Goal: Task Accomplishment & Management: Complete application form

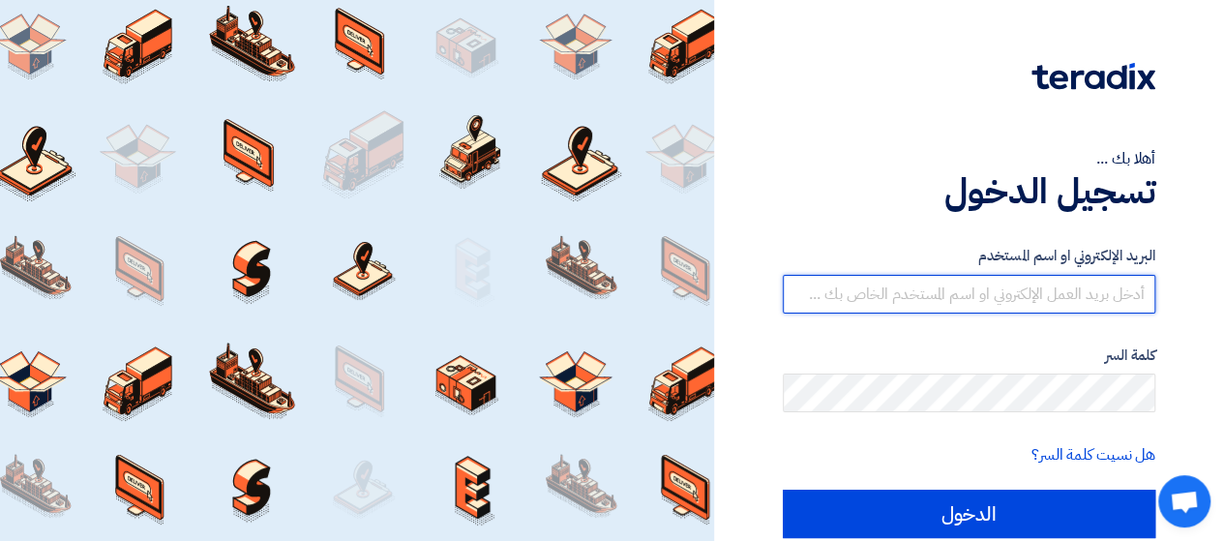
click at [1036, 299] on input "text" at bounding box center [969, 294] width 373 height 39
type input "hager.medhat@techlink-eg.net"
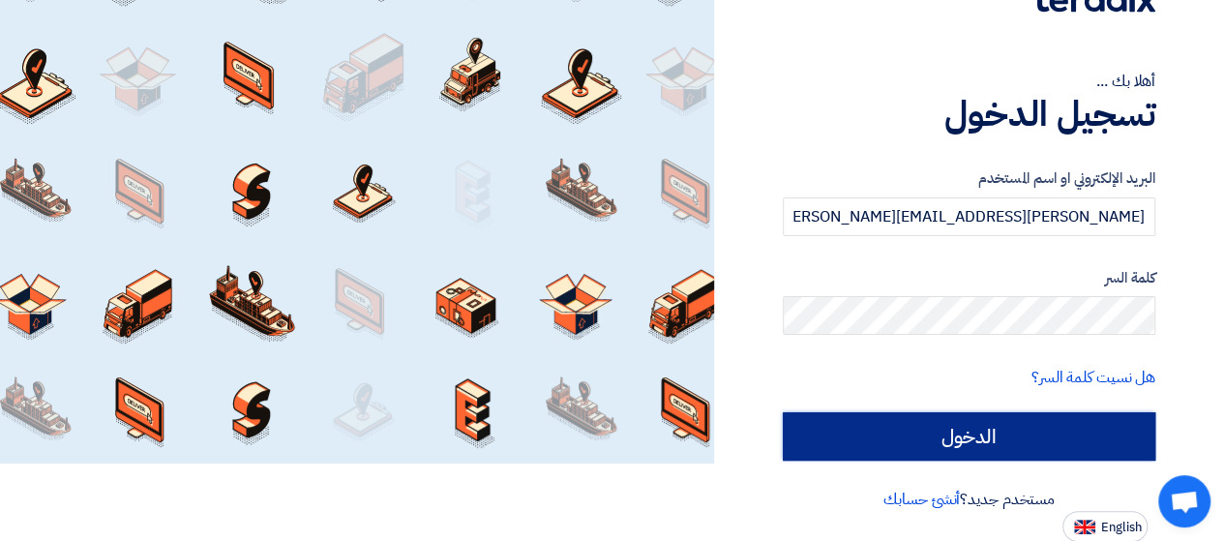
click at [1003, 432] on input "الدخول" at bounding box center [969, 436] width 373 height 48
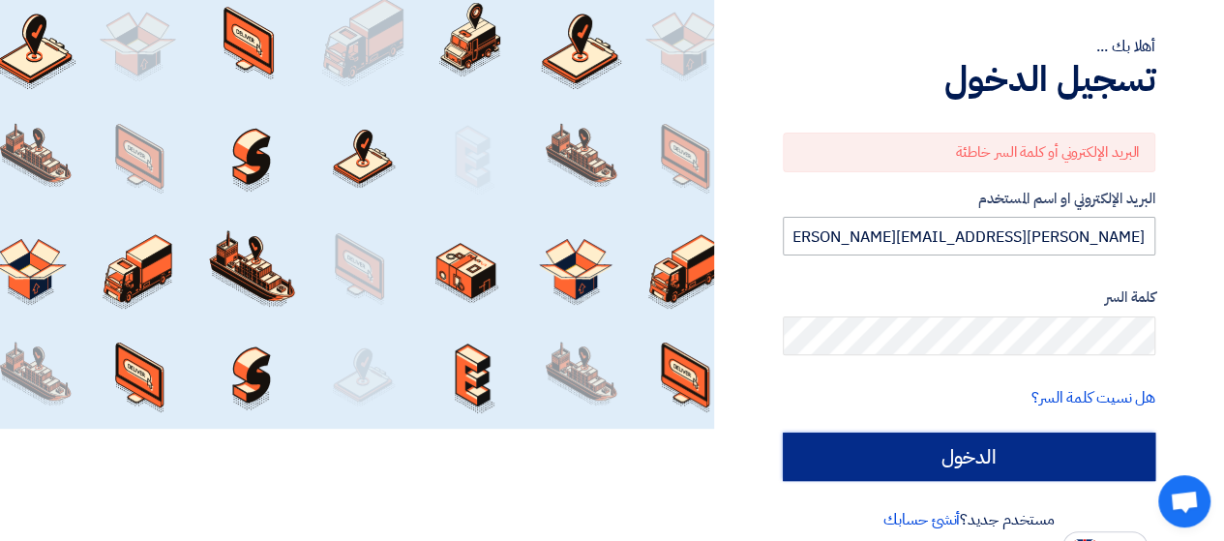
scroll to position [132, 0]
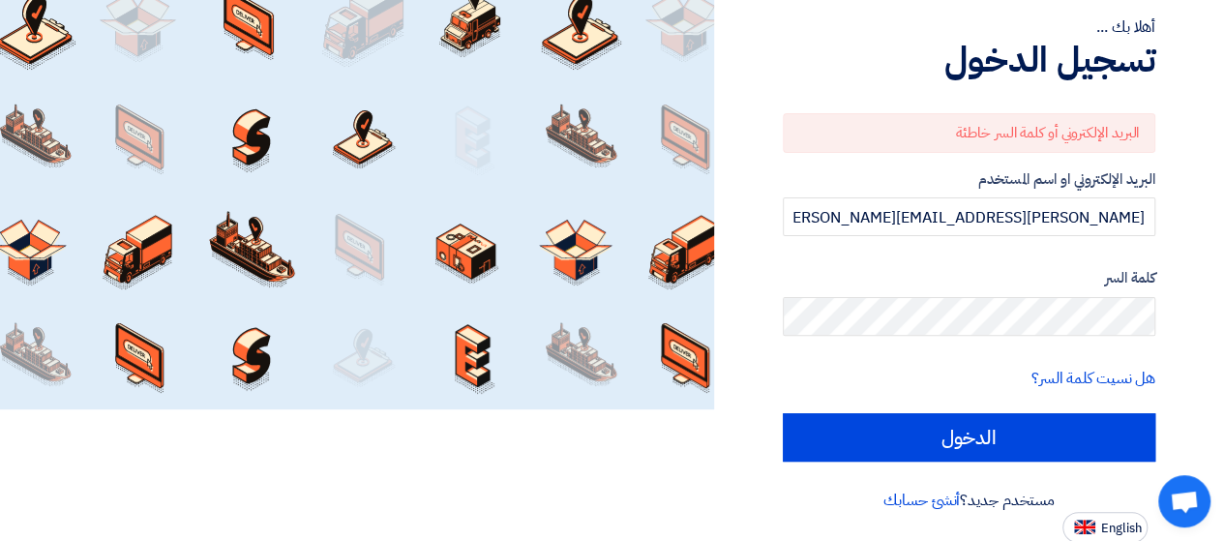
click at [1000, 505] on div "مستخدم جديد؟ أنشئ حسابك" at bounding box center [969, 500] width 373 height 23
click at [910, 500] on link "أنشئ حسابك" at bounding box center [921, 500] width 76 height 23
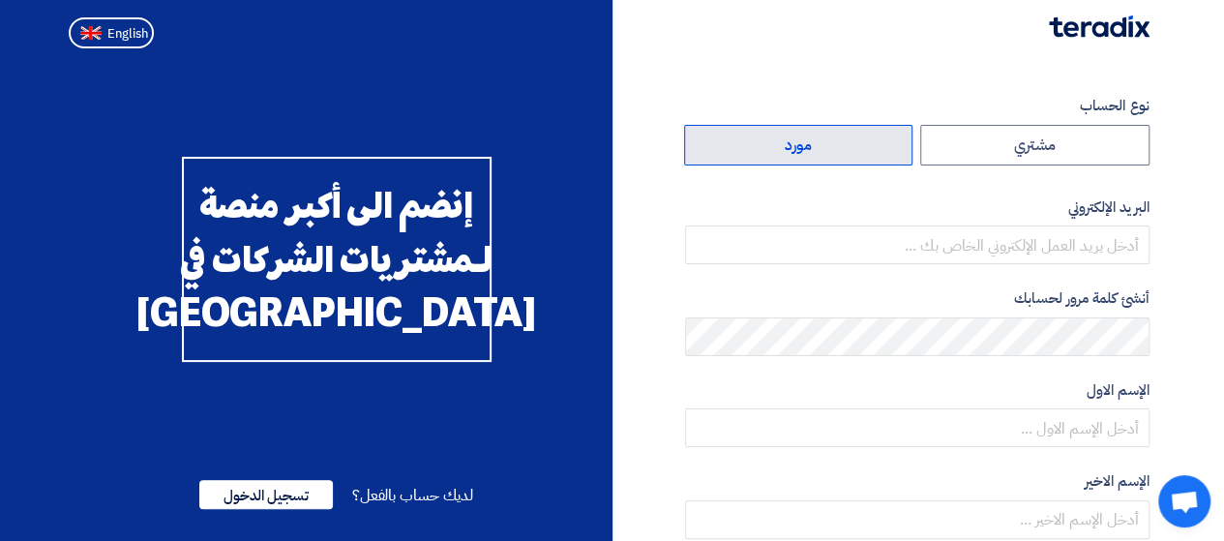
click at [809, 152] on label "مورد" at bounding box center [798, 145] width 229 height 41
click at [809, 152] on input "مورد" at bounding box center [798, 145] width 227 height 39
radio input "true"
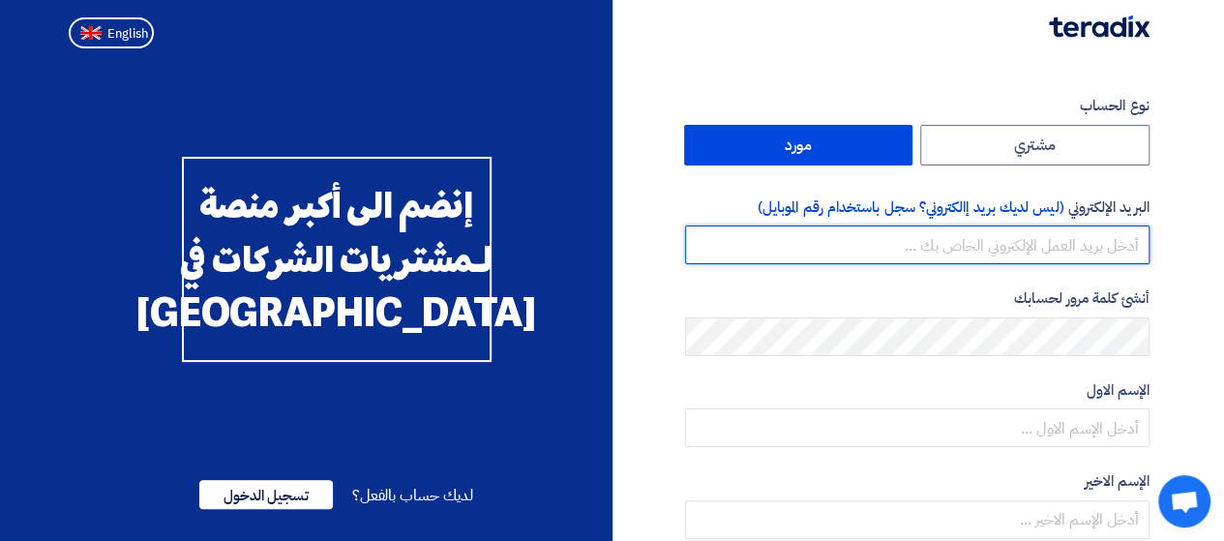
click at [1071, 249] on input "email" at bounding box center [917, 244] width 464 height 39
type input "hager.medhat@techlink-eg.net"
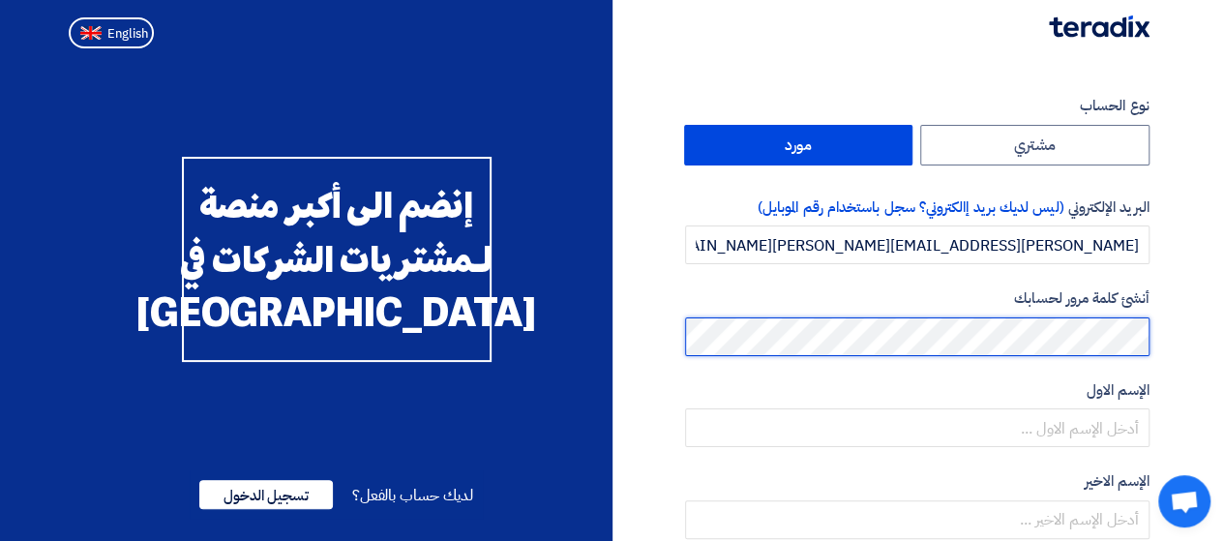
scroll to position [97, 0]
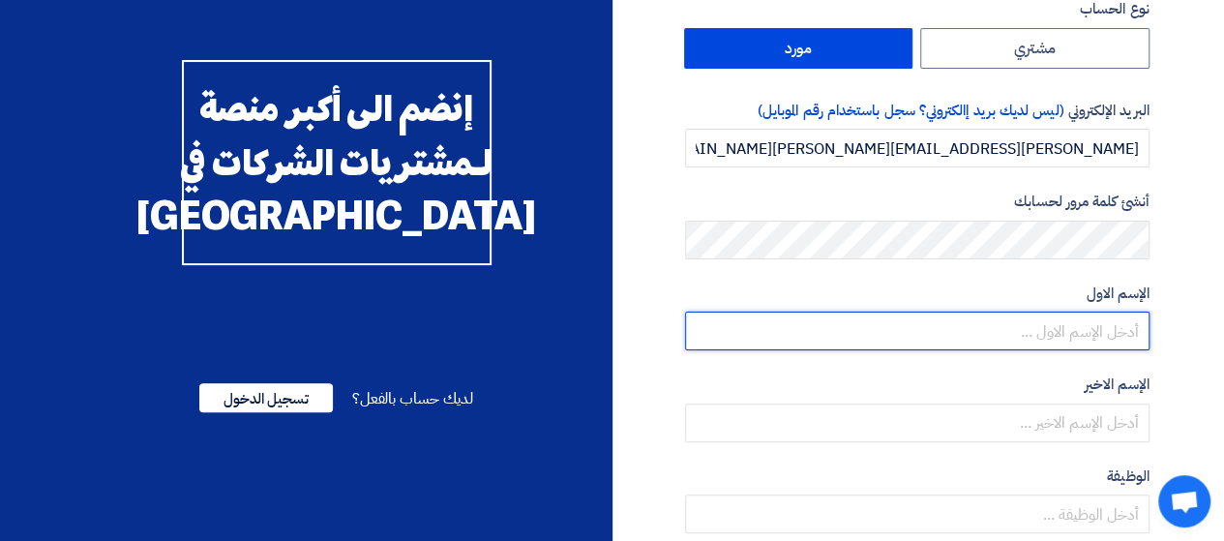
click at [1072, 331] on input "text" at bounding box center [917, 331] width 464 height 39
type input "hager"
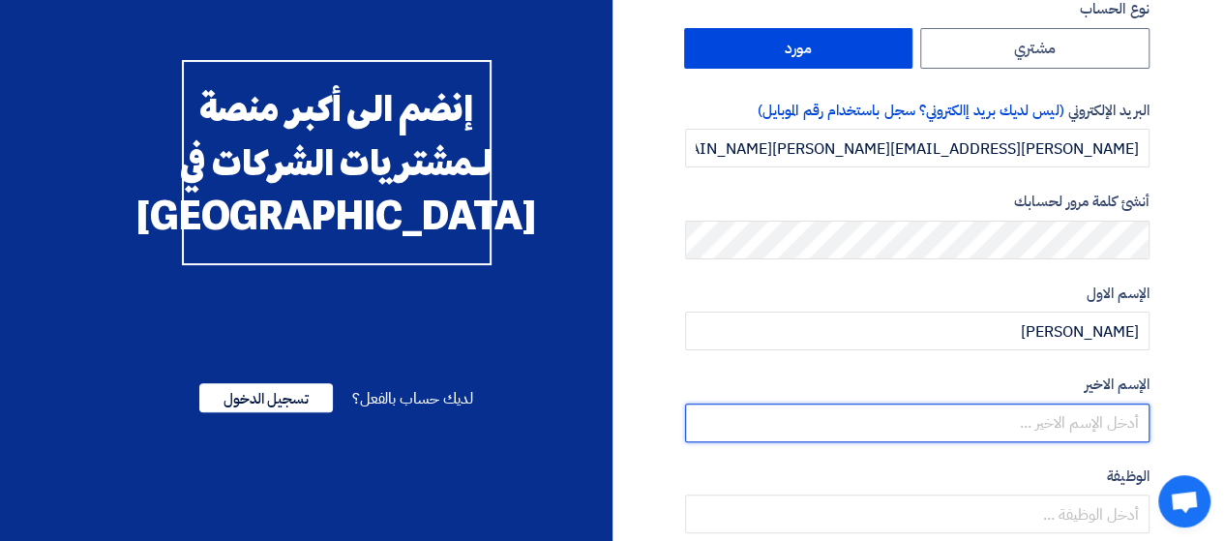
click at [1090, 426] on input "text" at bounding box center [917, 423] width 464 height 39
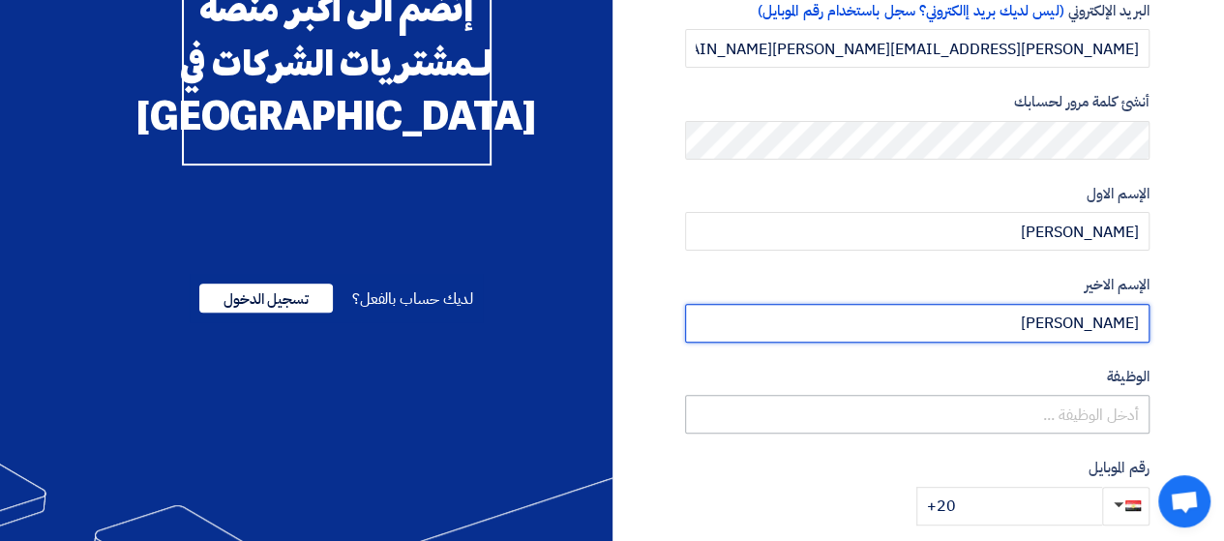
scroll to position [290, 0]
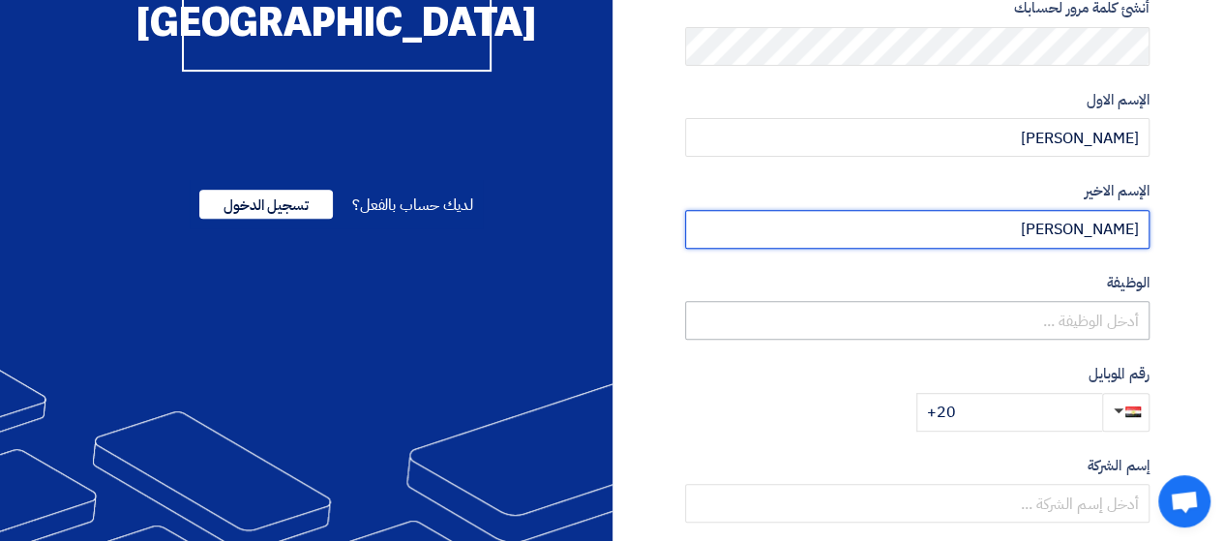
type input "medhat"
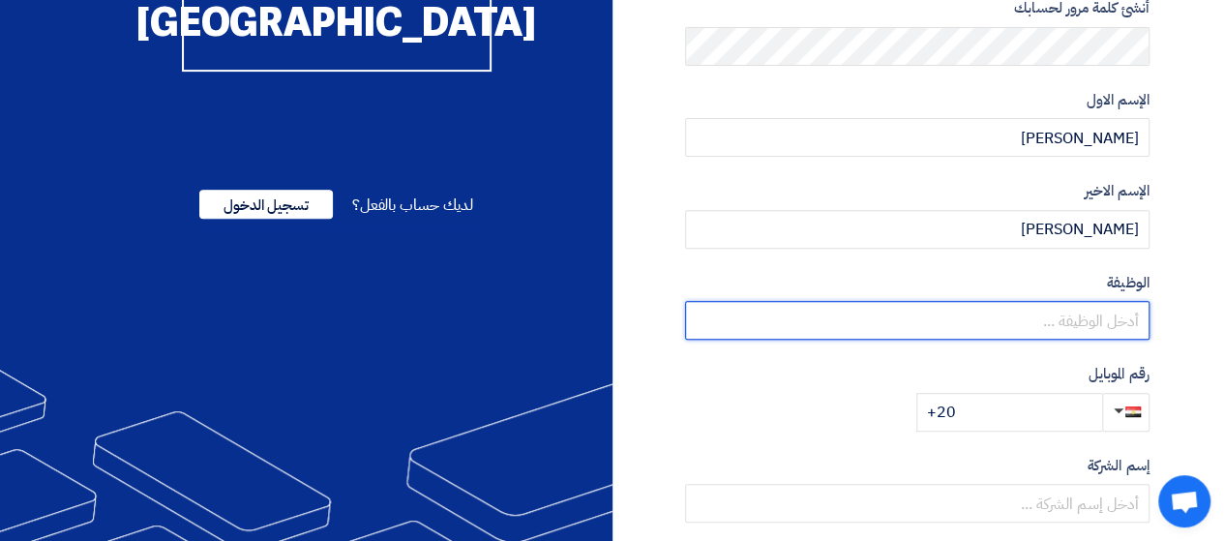
click at [1053, 308] on input "text" at bounding box center [917, 320] width 464 height 39
click at [948, 314] on input "sales account ma" at bounding box center [917, 320] width 464 height 39
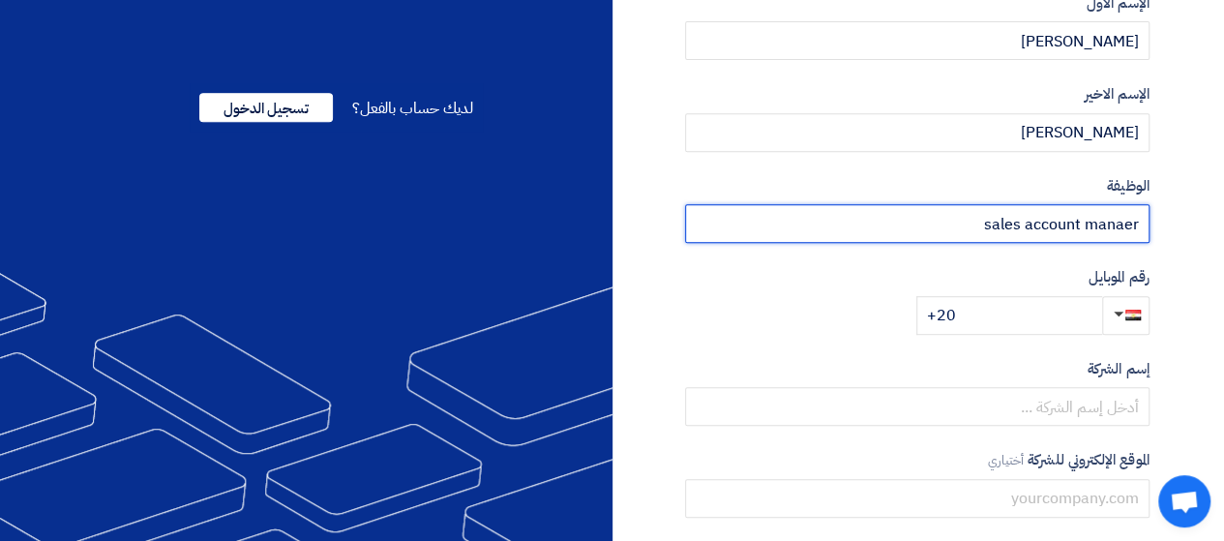
type input "sales account manaer"
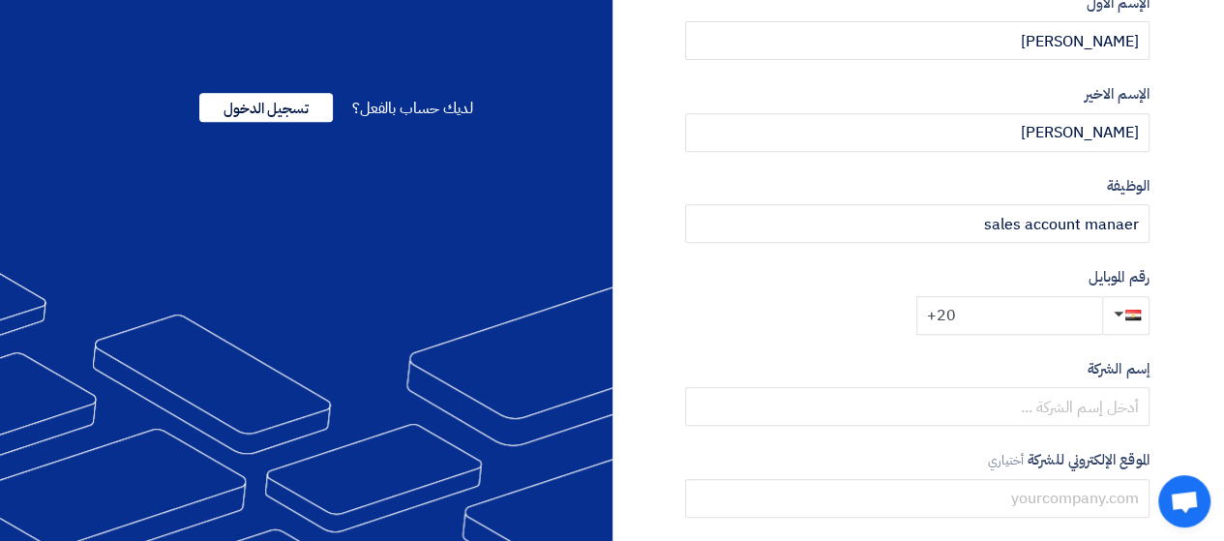
click at [1006, 314] on input "+20" at bounding box center [1009, 315] width 186 height 39
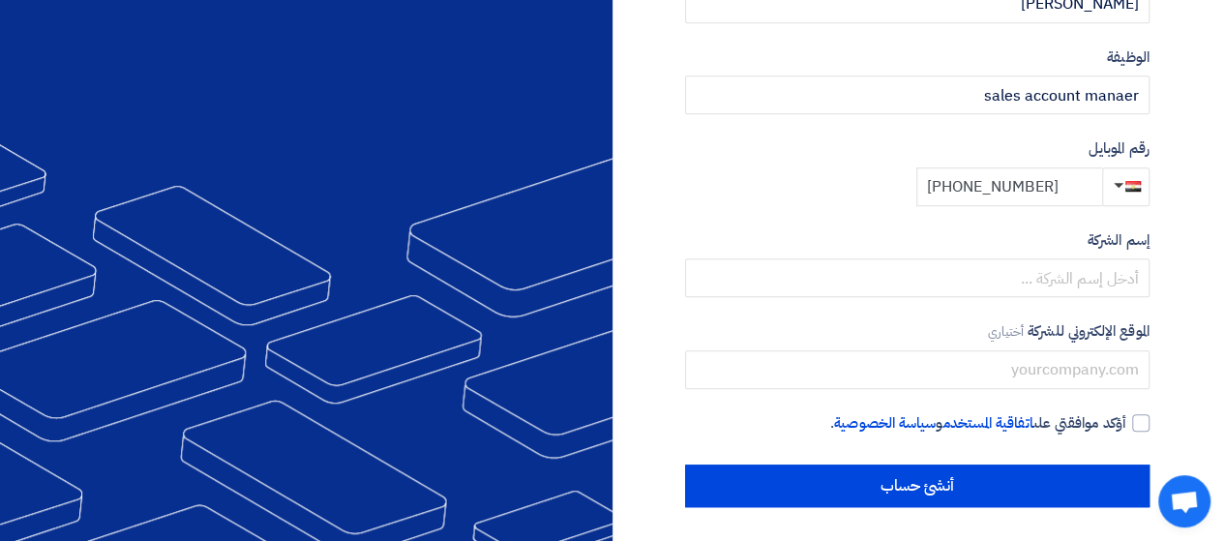
scroll to position [520, 0]
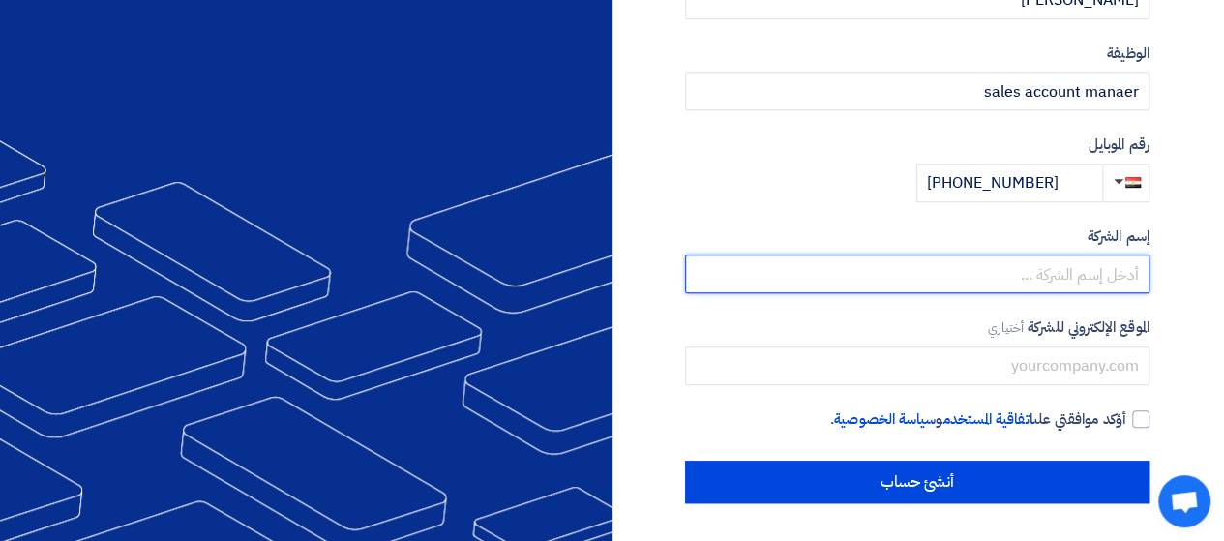
click at [943, 278] on input "text" at bounding box center [917, 273] width 464 height 39
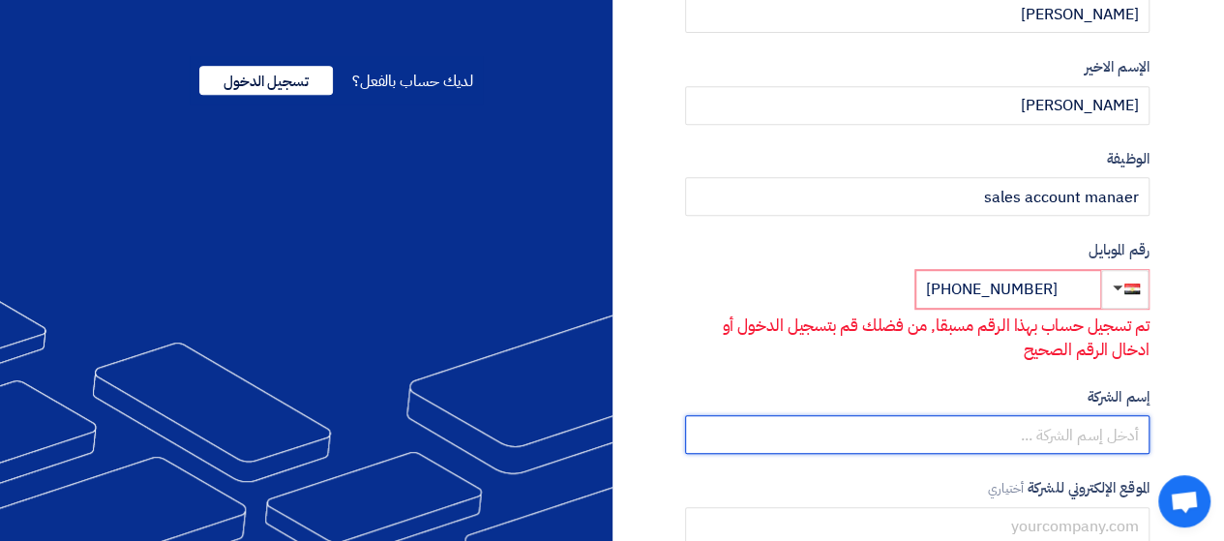
scroll to position [423, 0]
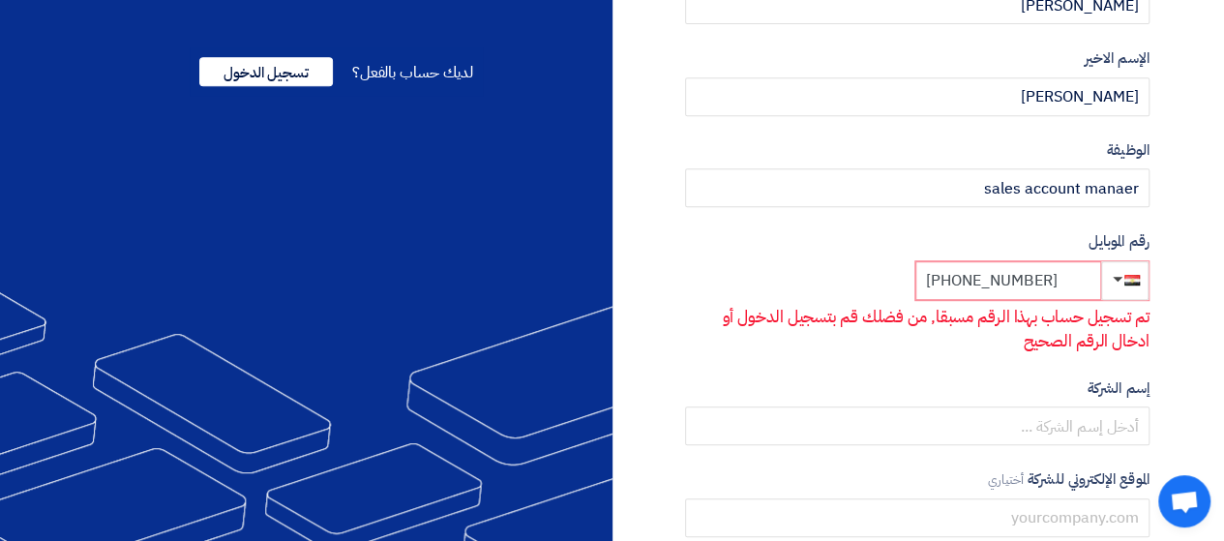
click at [1069, 274] on input "+20 1100948553" at bounding box center [1008, 280] width 186 height 39
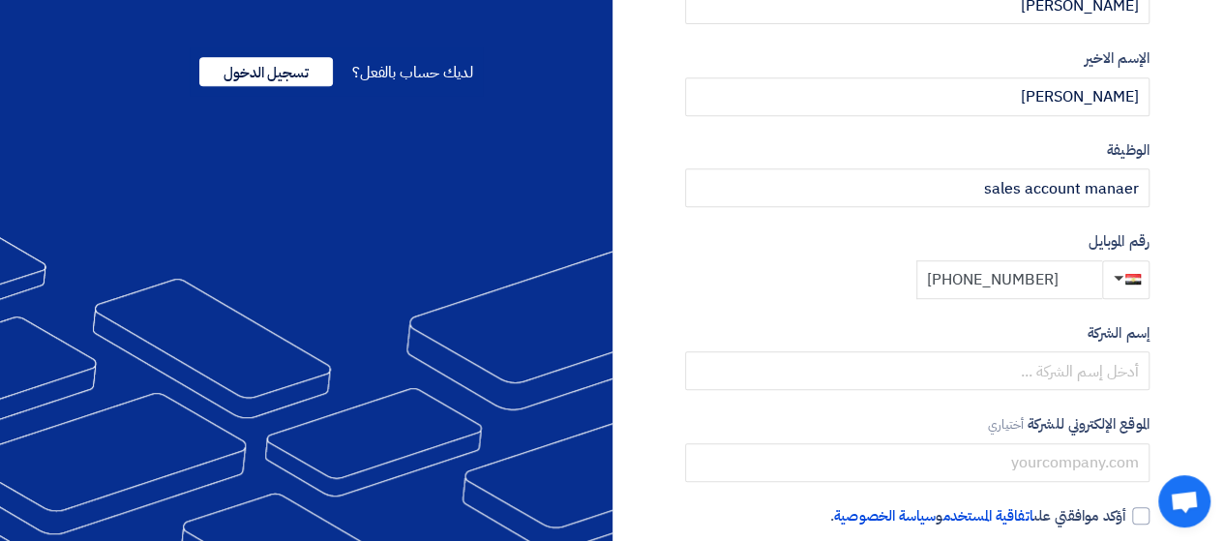
scroll to position [520, 0]
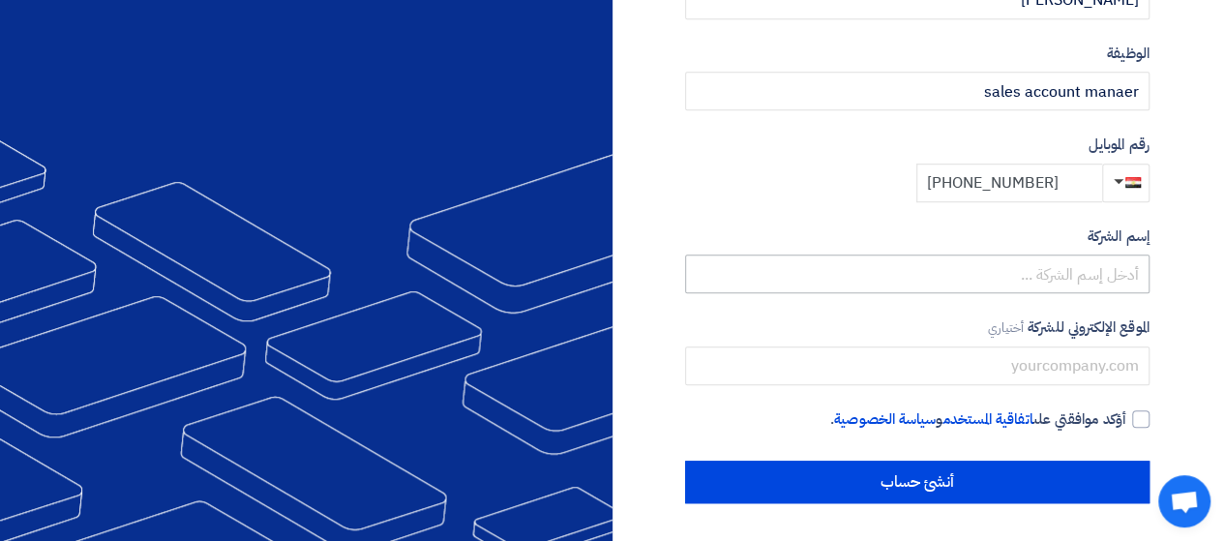
type input "+20 1111131619"
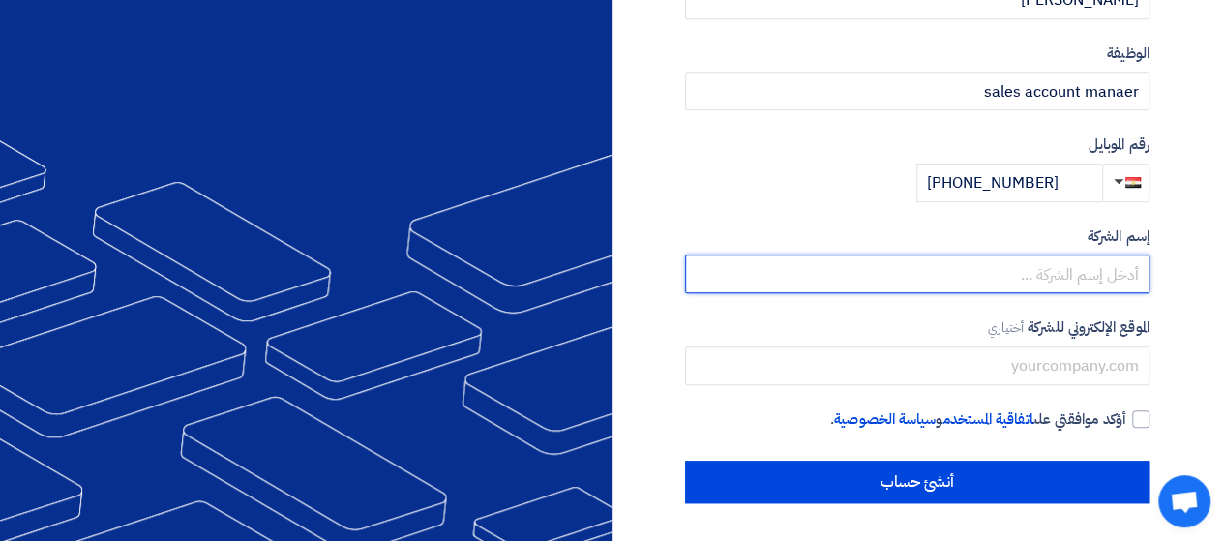
click at [1093, 276] on input "text" at bounding box center [917, 273] width 464 height 39
type input "techlink"
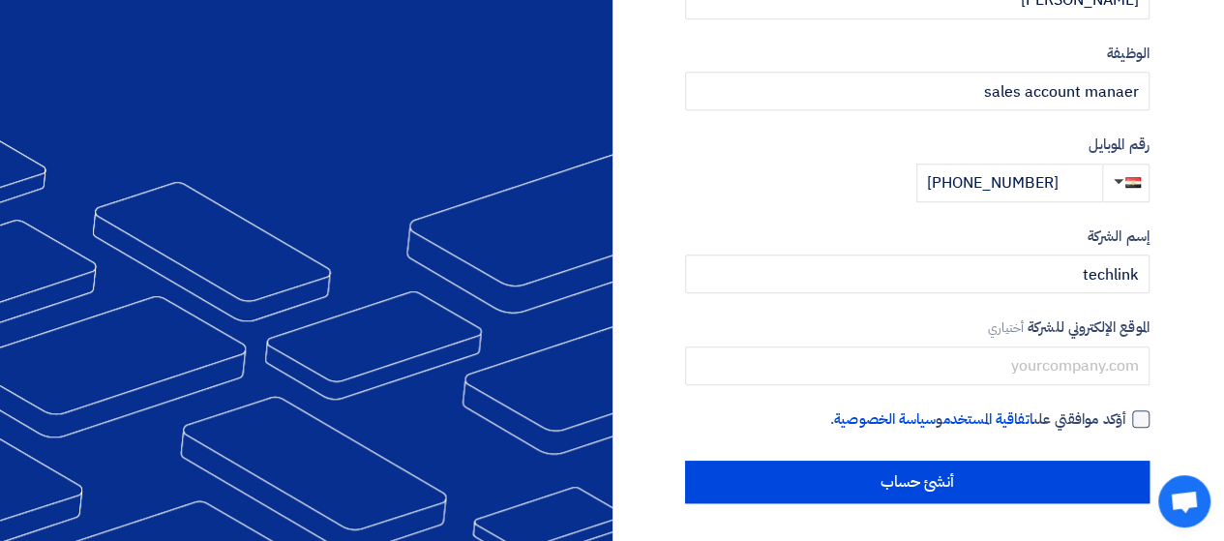
click at [1146, 423] on div at bounding box center [1140, 418] width 17 height 17
click at [1126, 423] on input "أؤكد موافقتي على اتفاقية المستخدم و سياسة الخصوصية ." at bounding box center [894, 427] width 464 height 39
checkbox input "true"
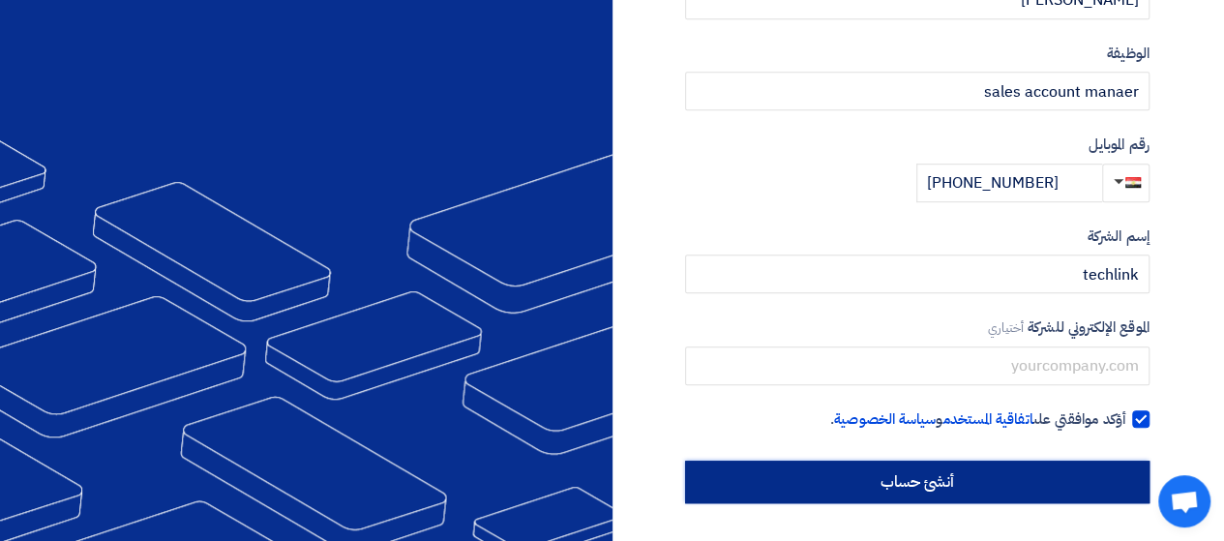
click at [974, 487] on input "أنشئ حساب" at bounding box center [917, 482] width 464 height 43
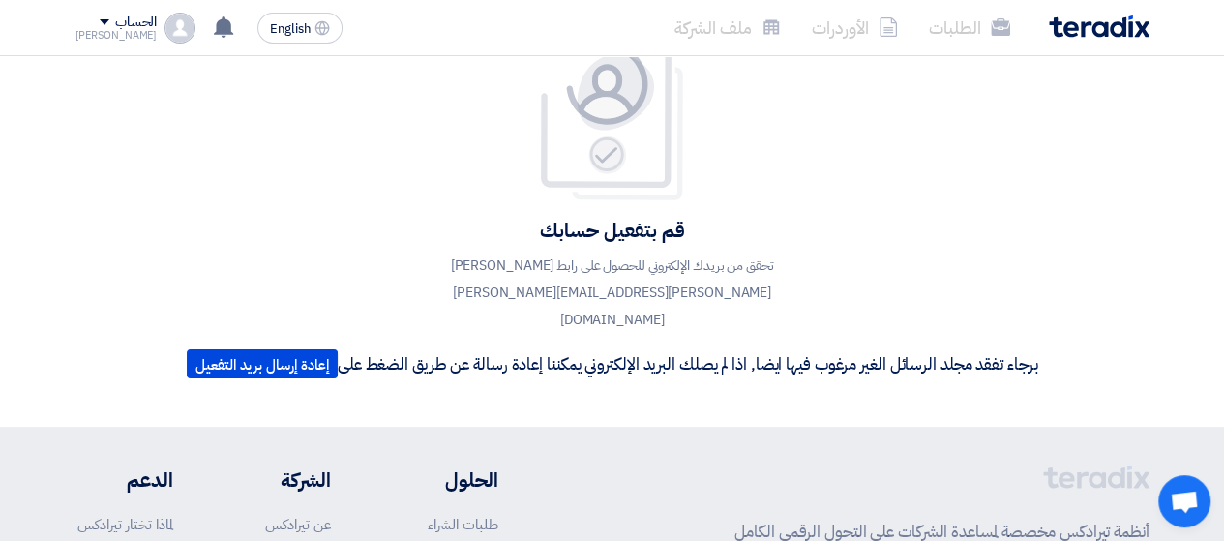
scroll to position [97, 0]
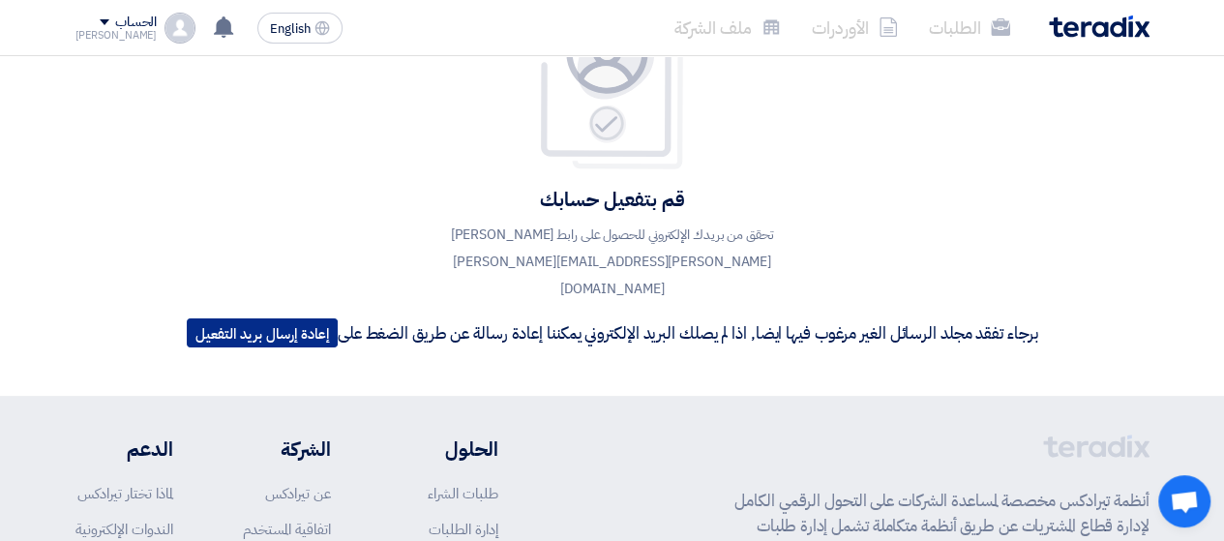
click at [269, 318] on button "إعادة إرسال بريد التفعيل" at bounding box center [262, 332] width 151 height 29
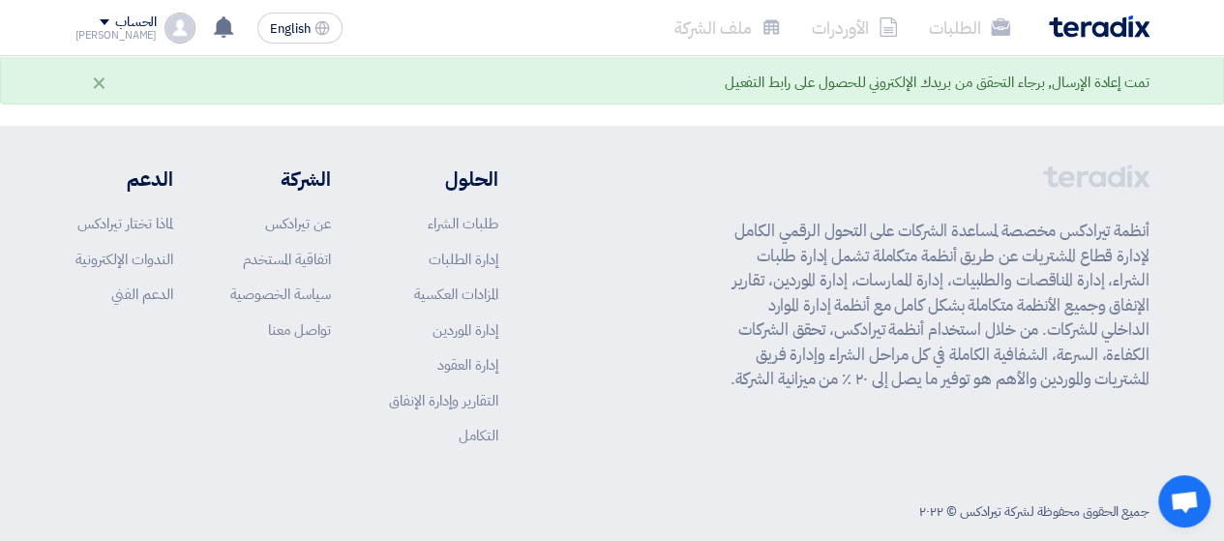
scroll to position [0, 0]
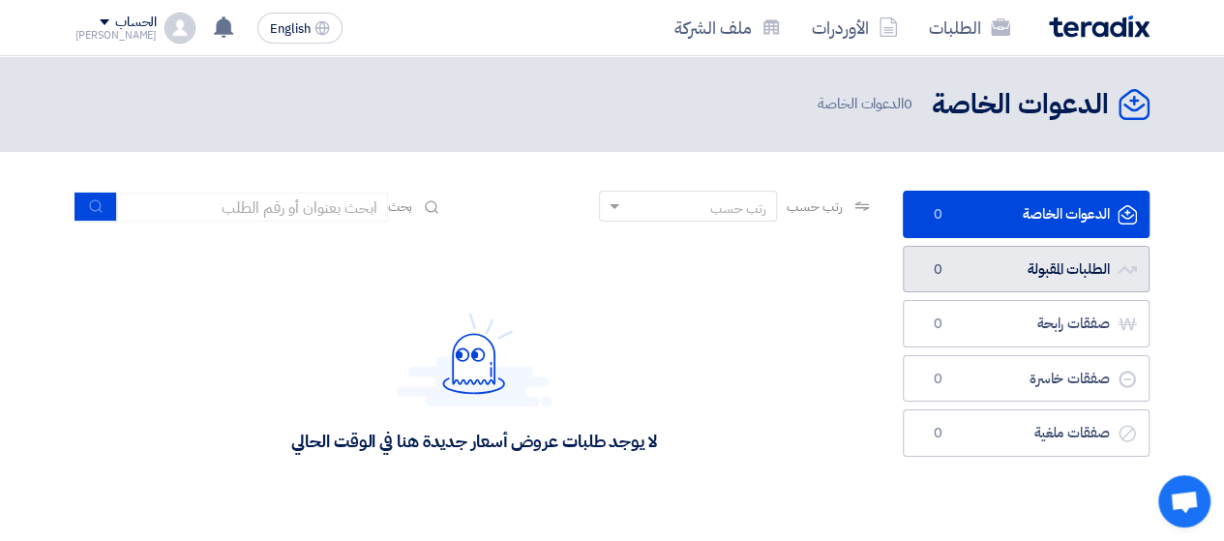
click at [1057, 262] on link "الطلبات المقبولة الطلبات المقبولة 0" at bounding box center [1026, 269] width 247 height 47
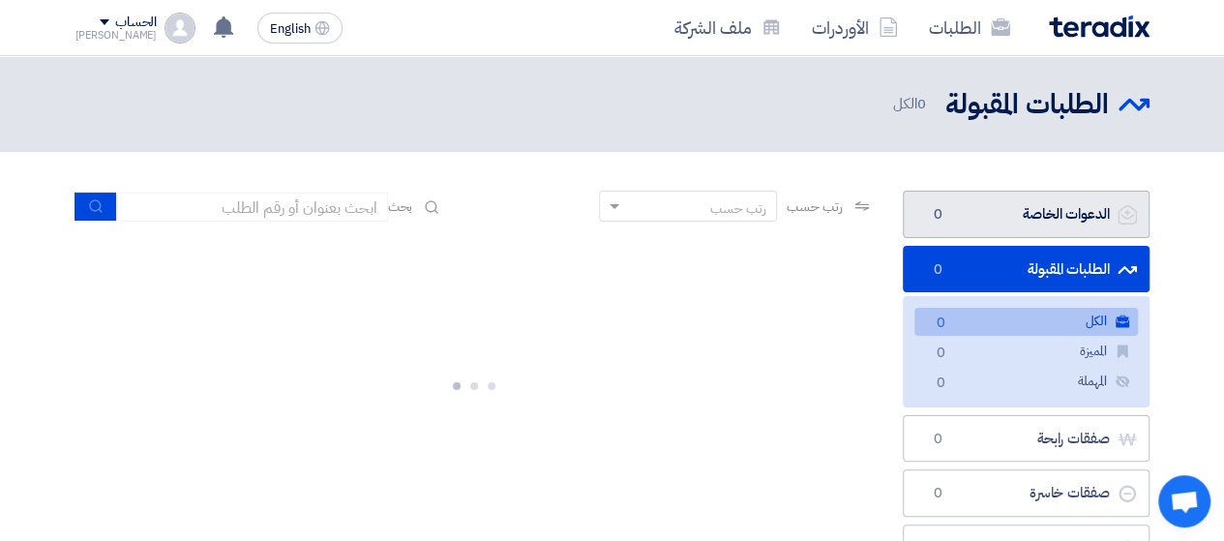
click at [1020, 222] on link "الدعوات الخاصة الدعوات الخاصة 0" at bounding box center [1026, 214] width 247 height 47
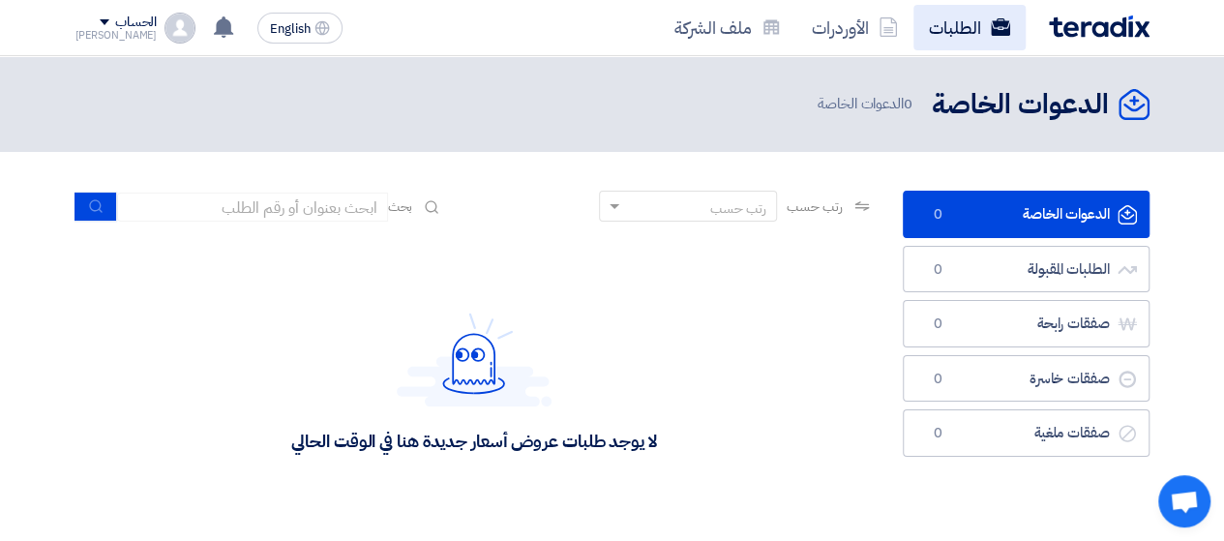
click at [935, 38] on link "الطلبات" at bounding box center [969, 27] width 112 height 45
click at [960, 32] on link "الطلبات" at bounding box center [969, 27] width 112 height 45
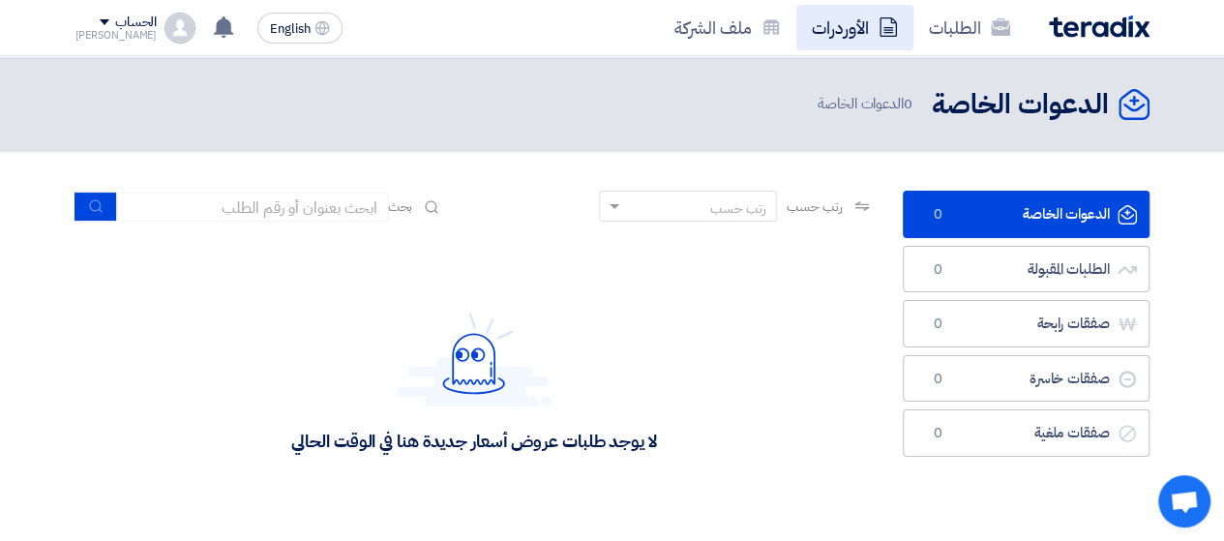
click at [834, 26] on link "الأوردرات" at bounding box center [854, 27] width 117 height 45
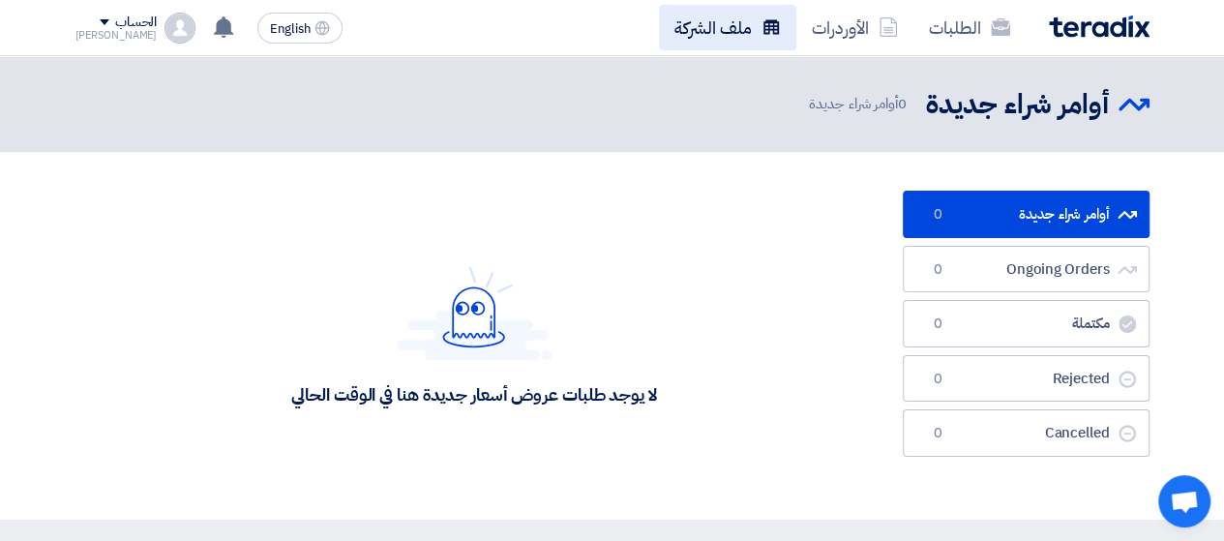
click at [678, 45] on link "ملف الشركة" at bounding box center [727, 27] width 137 height 45
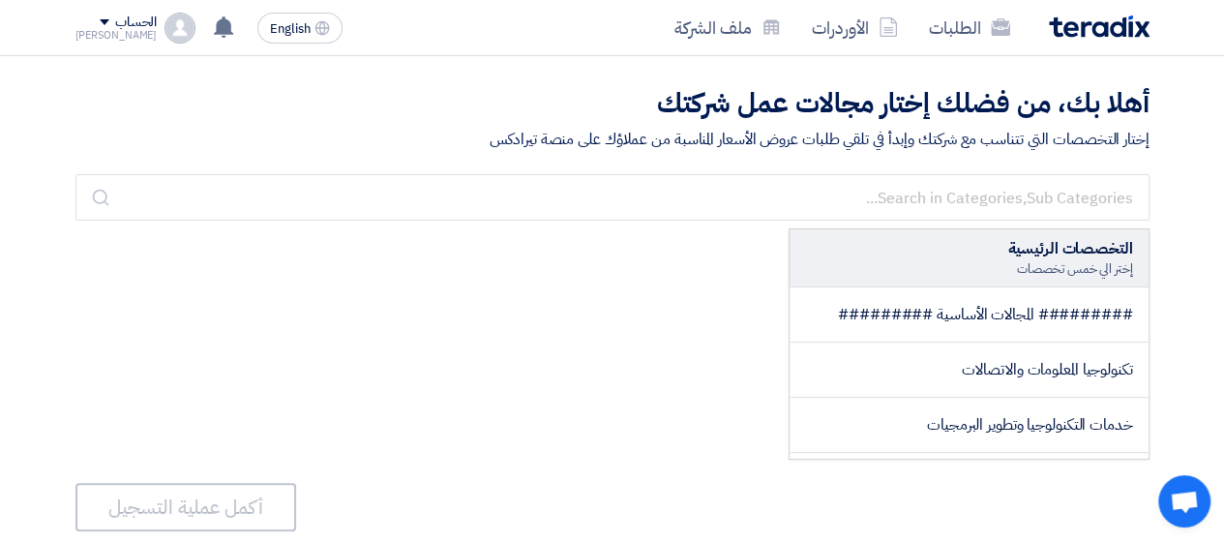
click at [1084, 33] on img at bounding box center [1099, 26] width 101 height 22
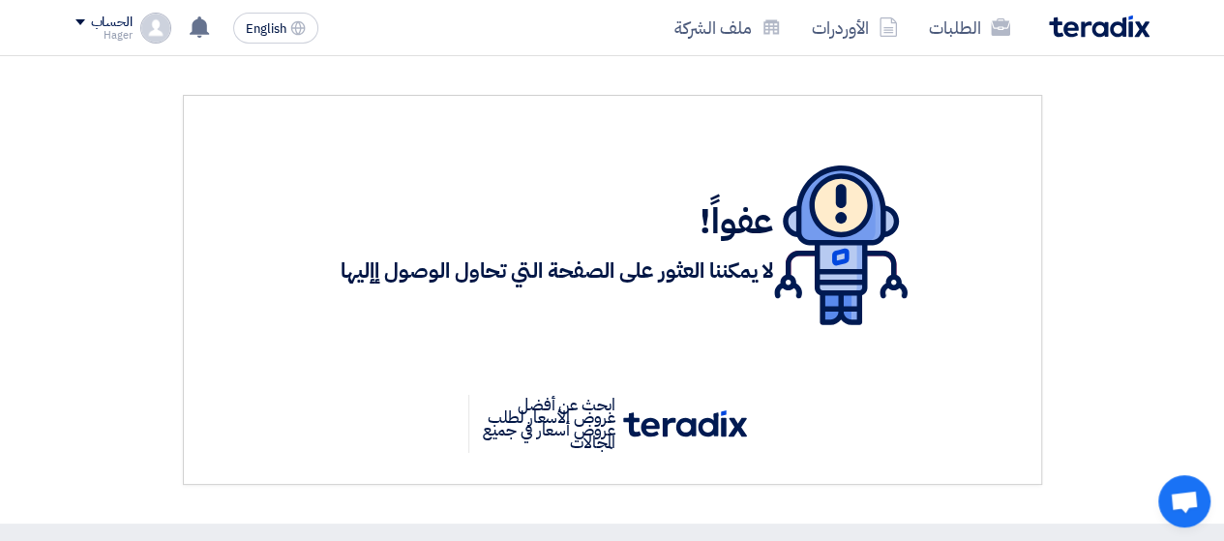
click at [1158, 199] on div "عفواً! لا يمكننا العثور على الصفحة التي تحاول الوصول إإليها ابحث عن أفضل عروض ا…" at bounding box center [612, 290] width 1103 height 390
click at [970, 28] on link "الطلبات" at bounding box center [969, 27] width 112 height 45
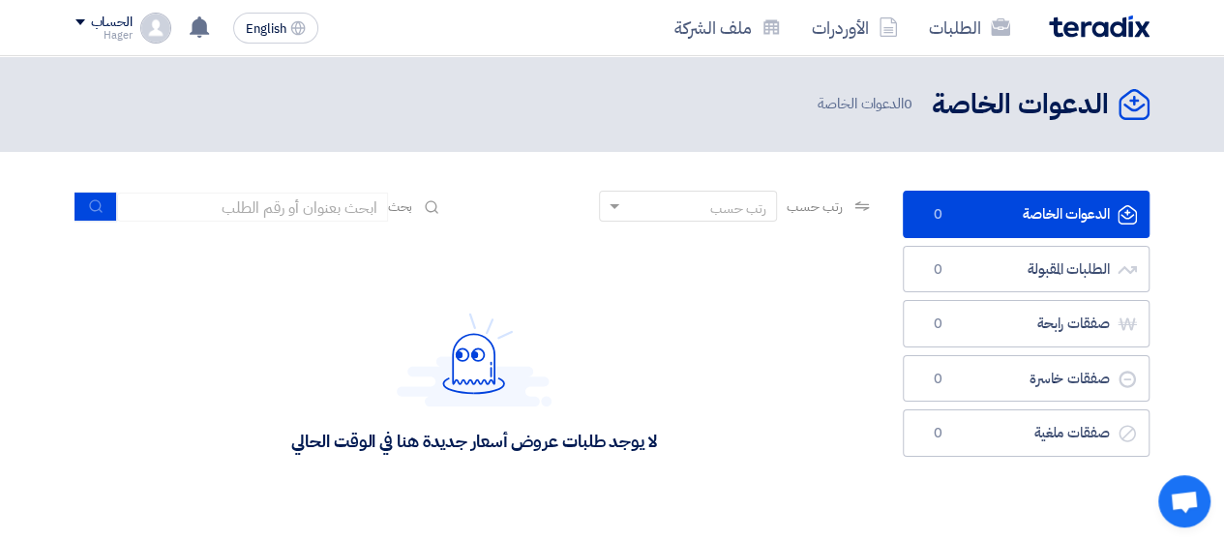
click at [1043, 210] on link "الدعوات الخاصة الدعوات الخاصة 0" at bounding box center [1026, 214] width 247 height 47
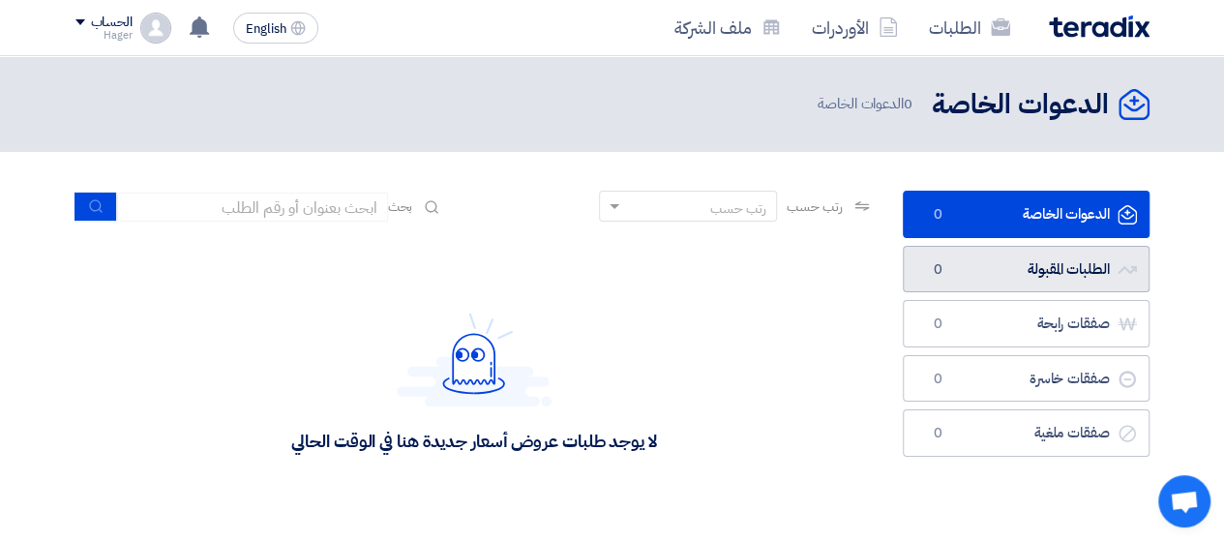
click at [1059, 256] on link "الطلبات المقبولة الطلبات المقبولة 0" at bounding box center [1026, 269] width 247 height 47
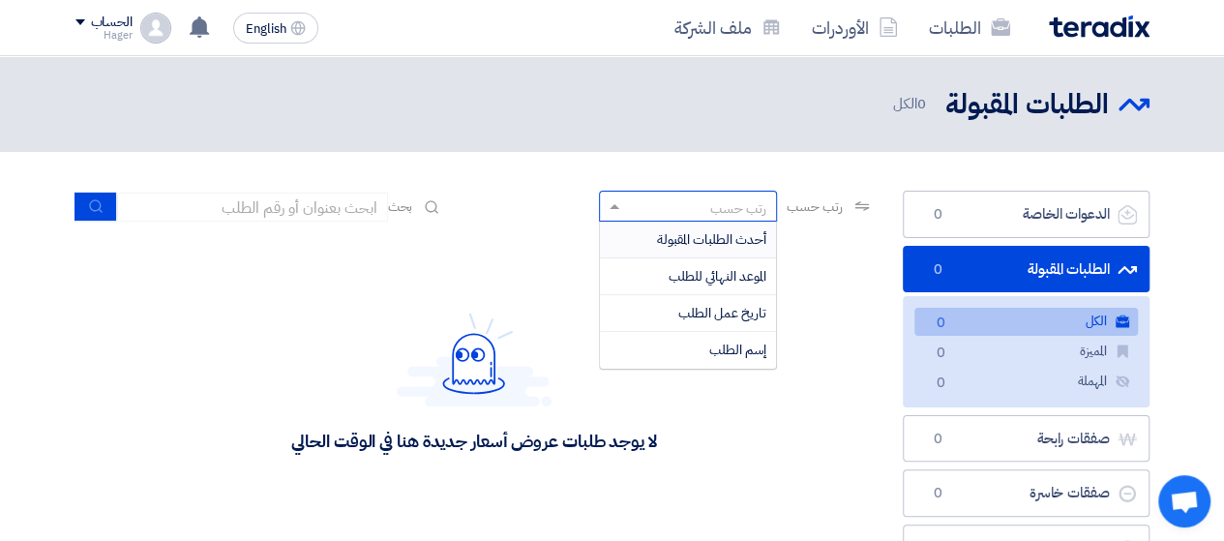
click at [732, 204] on div "رتب حسب" at bounding box center [738, 208] width 56 height 20
click at [788, 373] on div "لا يوجد طلبات عروض أسعار جديدة هنا في الوقت الحالي" at bounding box center [474, 382] width 798 height 290
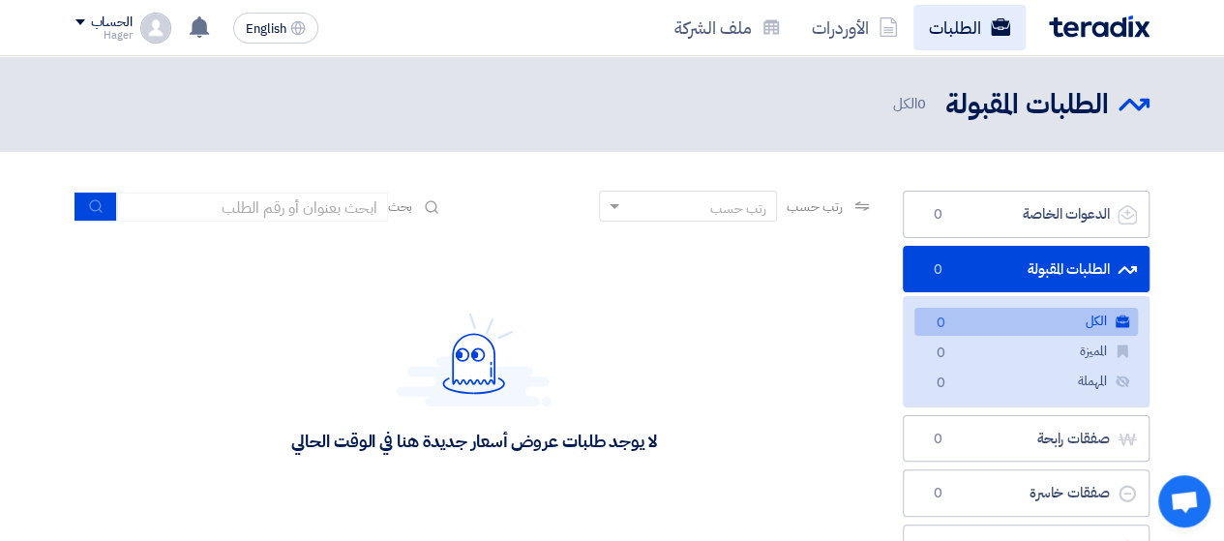
click at [964, 32] on link "الطلبات" at bounding box center [969, 27] width 112 height 45
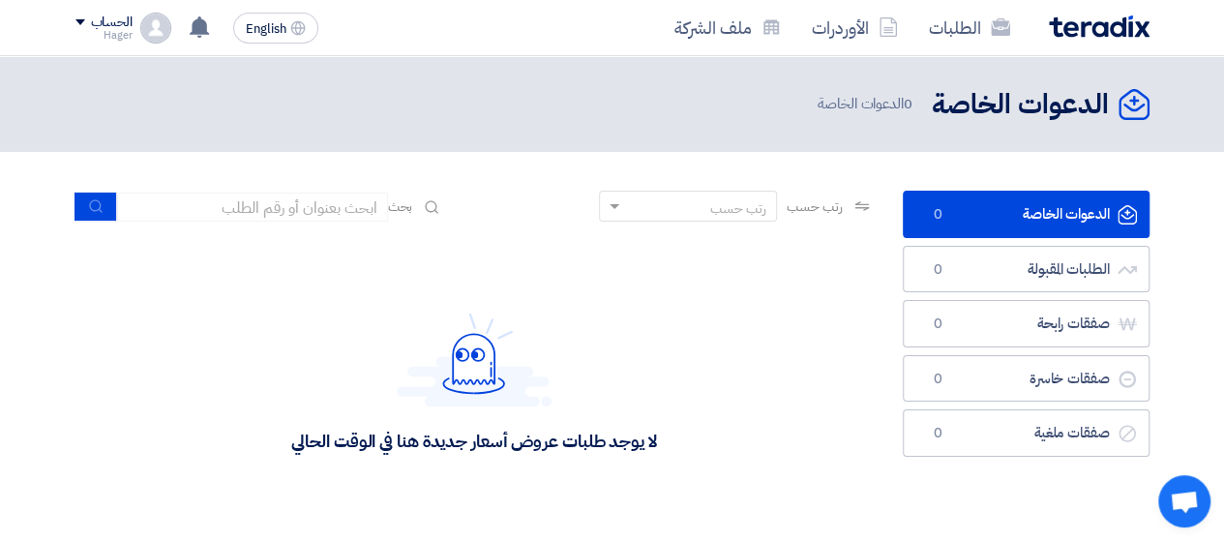
click at [1132, 104] on use at bounding box center [1133, 104] width 31 height 31
click at [1130, 102] on icon "الدعوات الخاصة" at bounding box center [1134, 104] width 31 height 31
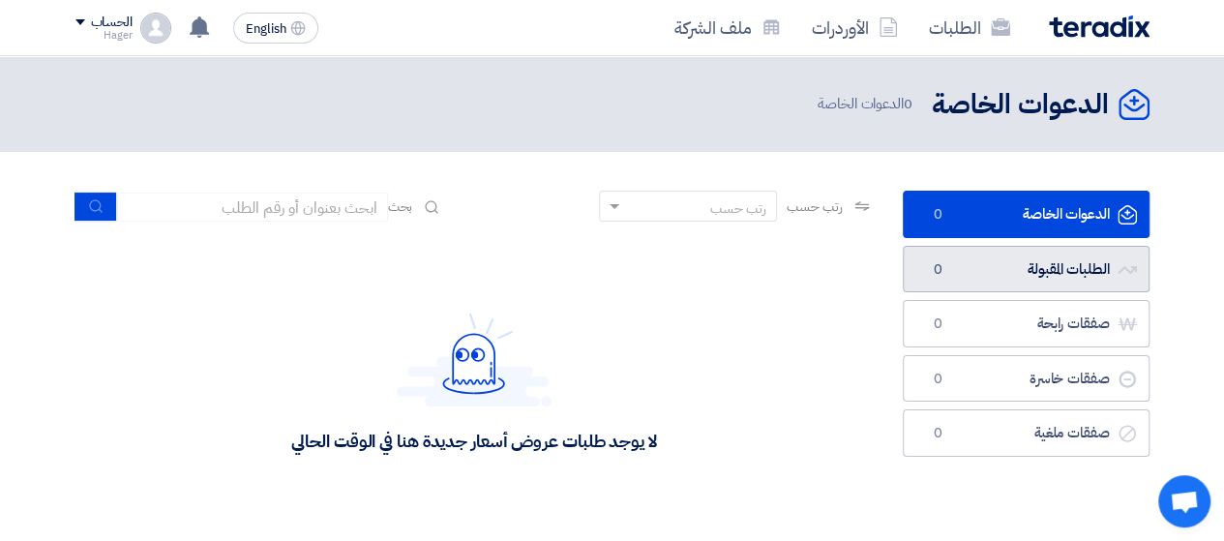
click at [1102, 273] on link "الطلبات المقبولة الطلبات المقبولة 0" at bounding box center [1026, 269] width 247 height 47
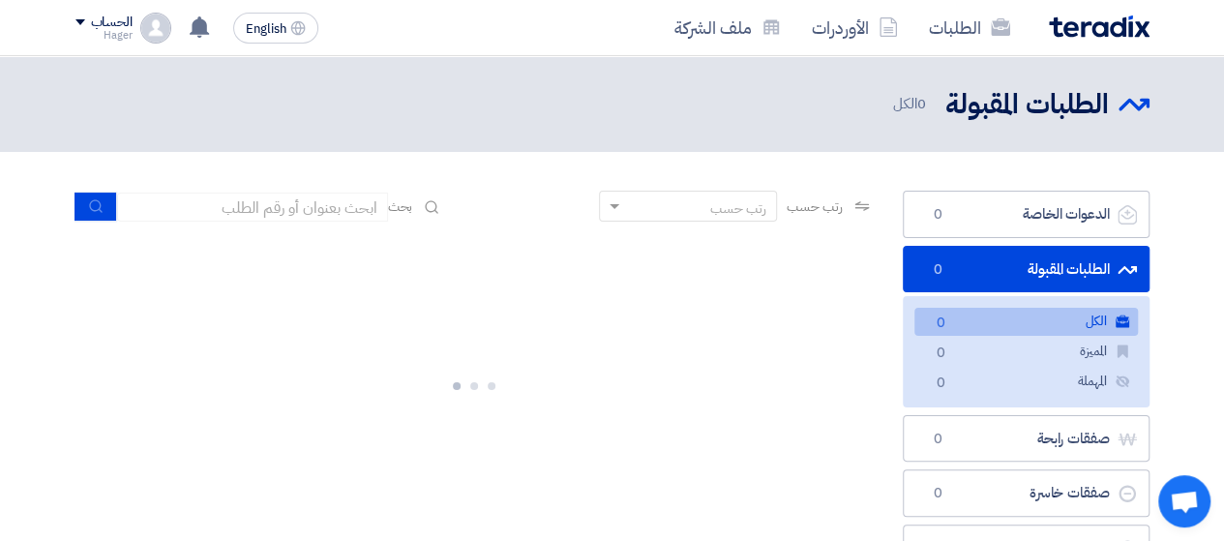
click at [641, 326] on div at bounding box center [474, 382] width 798 height 290
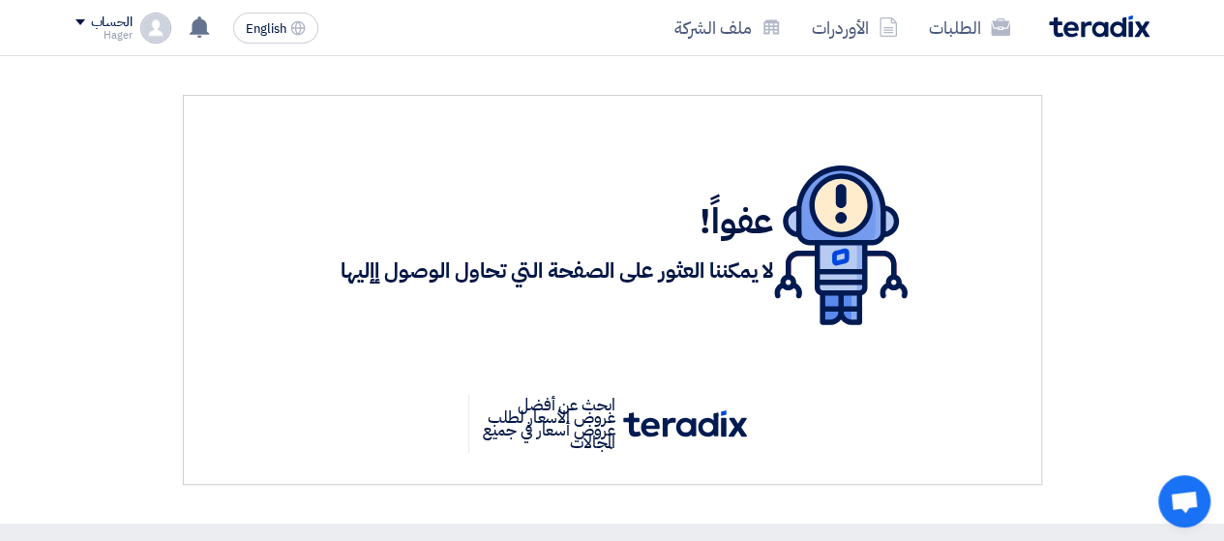
click at [548, 425] on p "ابحث عن أفضل عروض الأسعار لطلب عروض أسعار في جميع المجالات" at bounding box center [545, 424] width 155 height 58
click at [867, 35] on link "الأوردرات" at bounding box center [854, 27] width 117 height 45
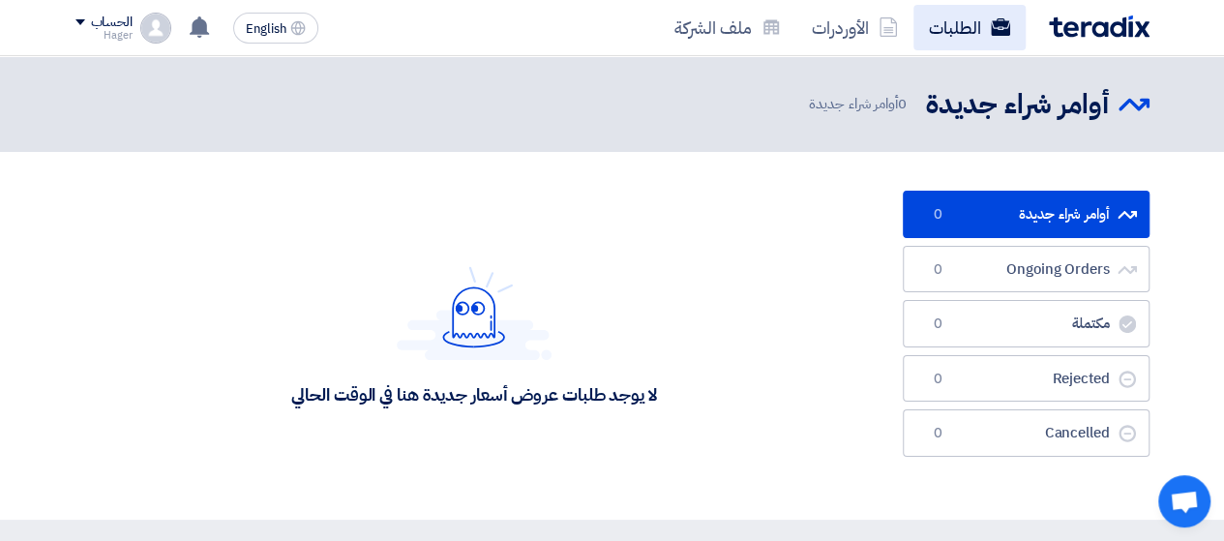
click at [954, 31] on link "الطلبات" at bounding box center [969, 27] width 112 height 45
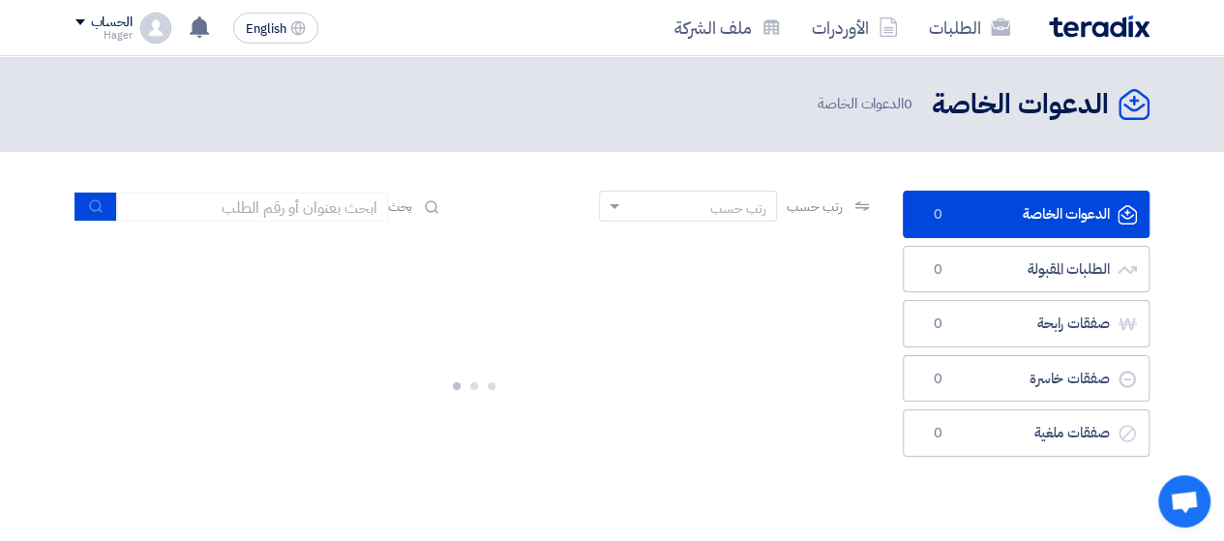
click at [1024, 222] on link "الدعوات الخاصة الدعوات الخاصة 0" at bounding box center [1026, 214] width 247 height 47
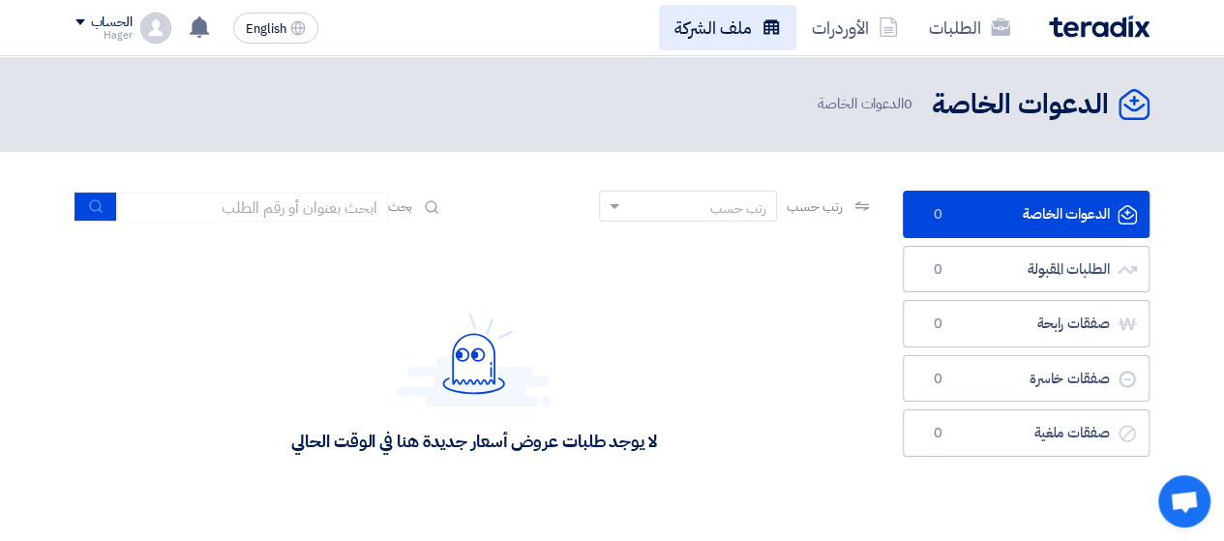
click at [723, 38] on link "ملف الشركة" at bounding box center [727, 27] width 137 height 45
drag, startPoint x: 1067, startPoint y: 45, endPoint x: 1043, endPoint y: 14, distance: 39.3
drag, startPoint x: 1043, startPoint y: 14, endPoint x: 1073, endPoint y: 20, distance: 30.8
click at [1073, 20] on img at bounding box center [1099, 26] width 101 height 22
click at [981, 98] on h2 "الدعوات الخاصة" at bounding box center [1020, 105] width 177 height 38
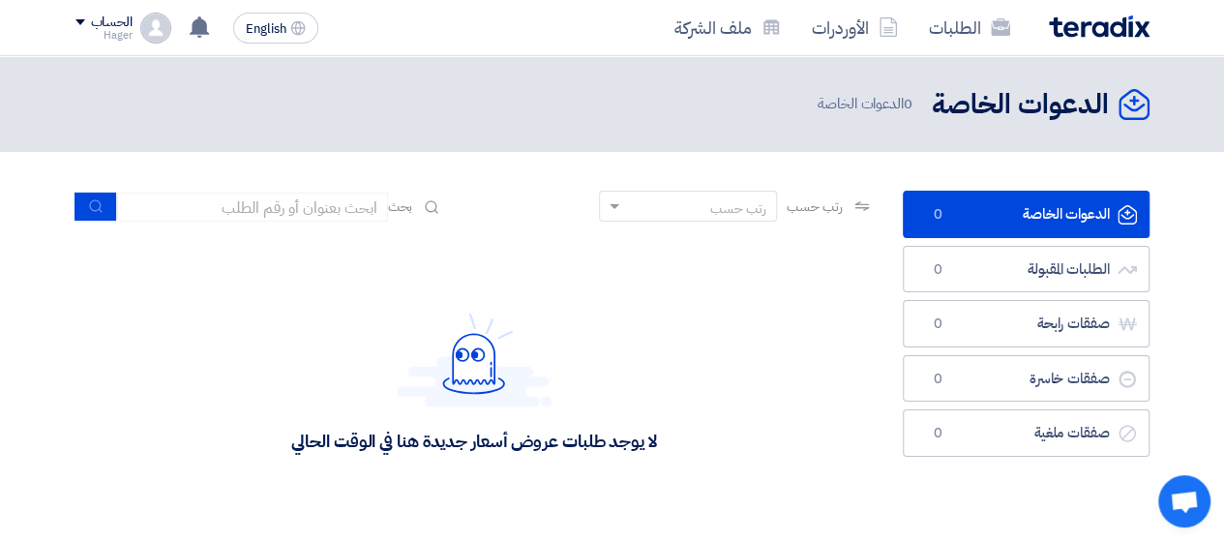
click at [1134, 102] on use at bounding box center [1133, 104] width 31 height 31
drag, startPoint x: 1135, startPoint y: 99, endPoint x: 106, endPoint y: 24, distance: 1031.3
click at [106, 24] on div "الحساب" at bounding box center [112, 23] width 42 height 16
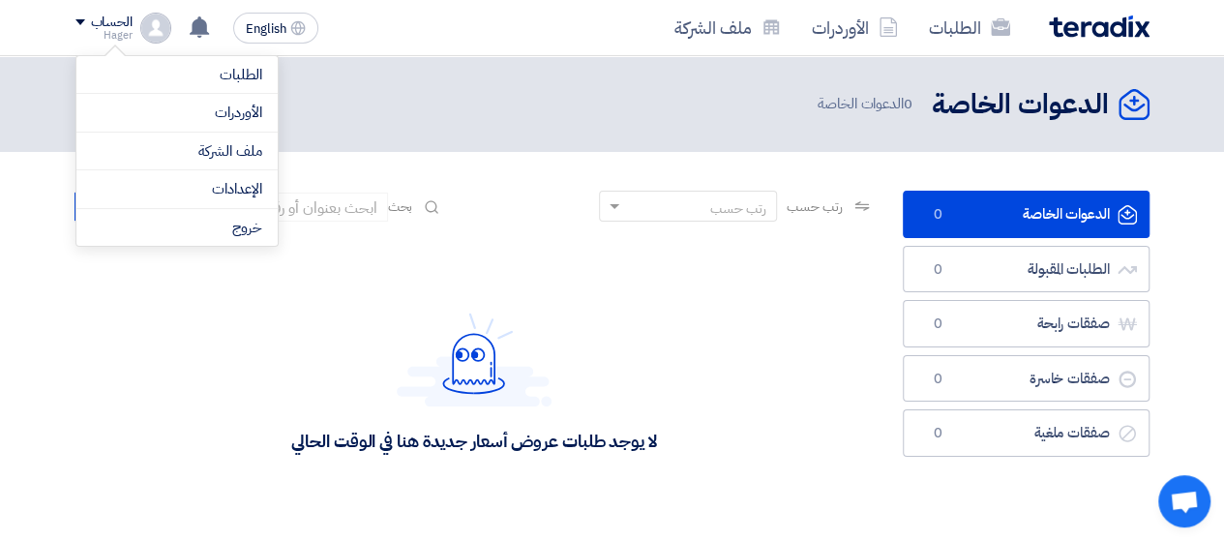
click at [150, 29] on img at bounding box center [155, 28] width 31 height 31
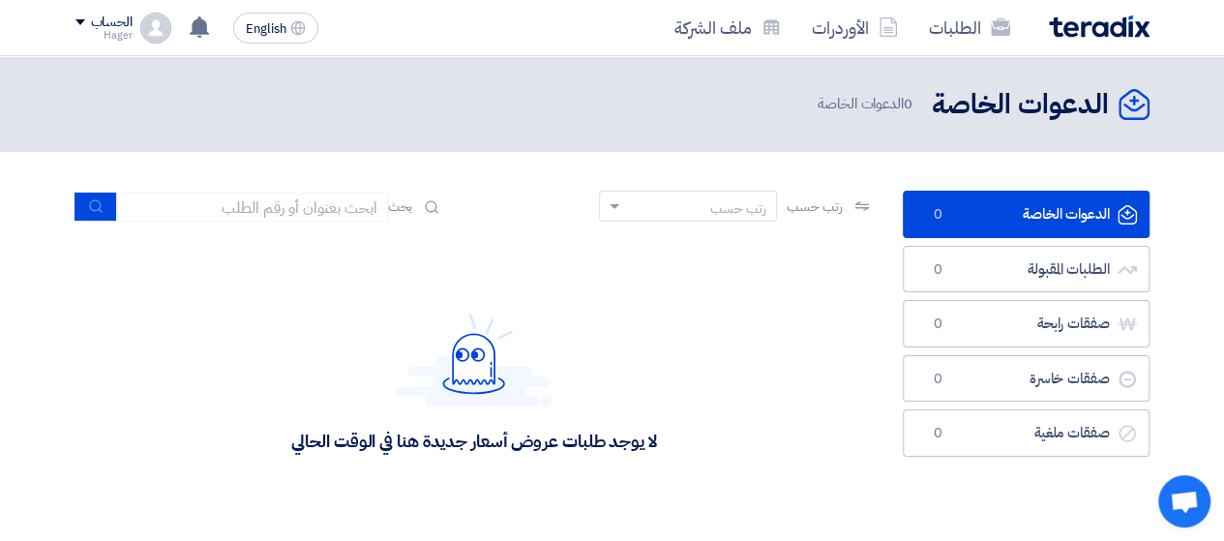
click at [151, 30] on img at bounding box center [155, 28] width 31 height 31
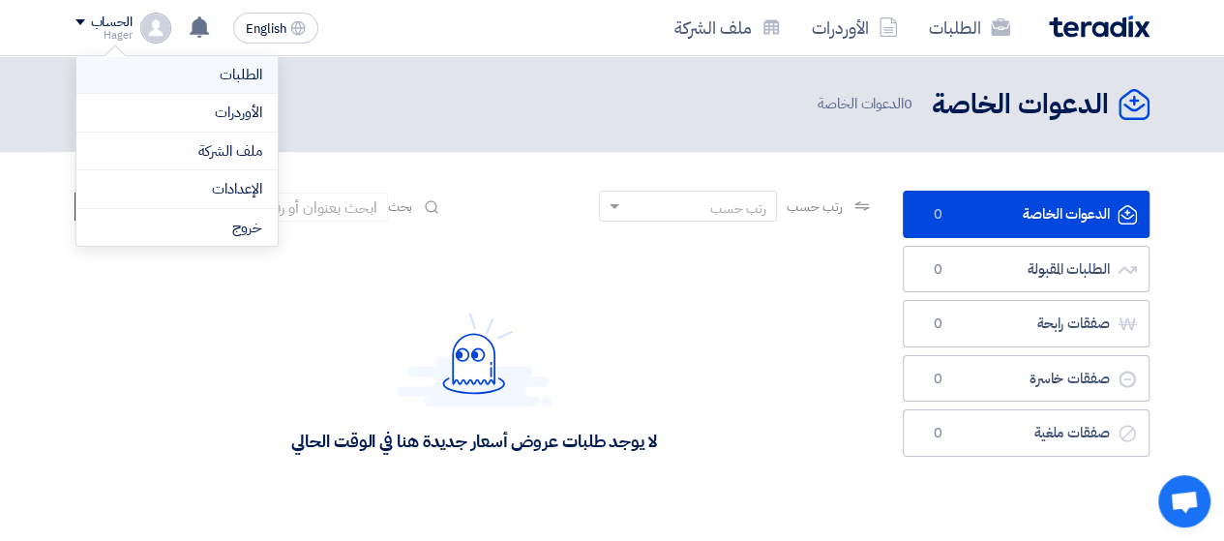
click at [245, 73] on link "الطلبات" at bounding box center [177, 75] width 170 height 22
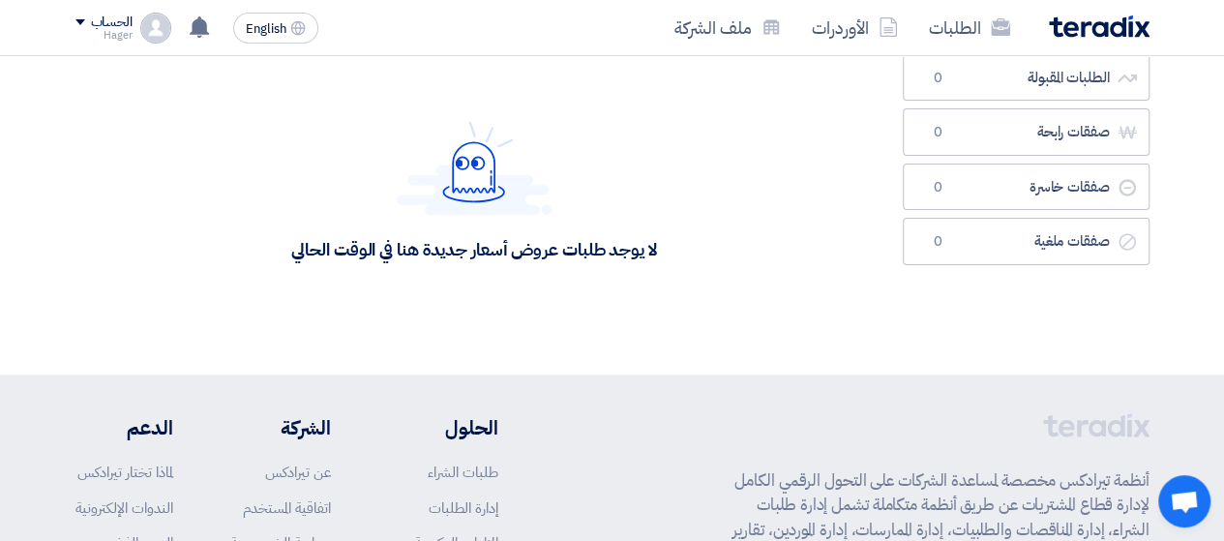
scroll to position [194, 0]
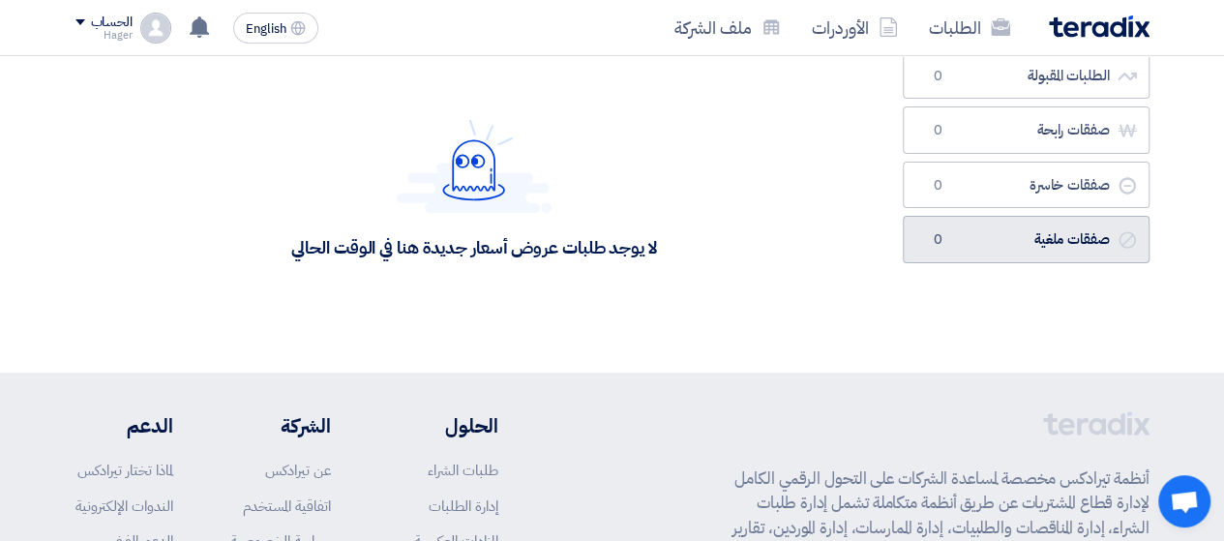
click at [1125, 239] on use at bounding box center [1127, 239] width 16 height 16
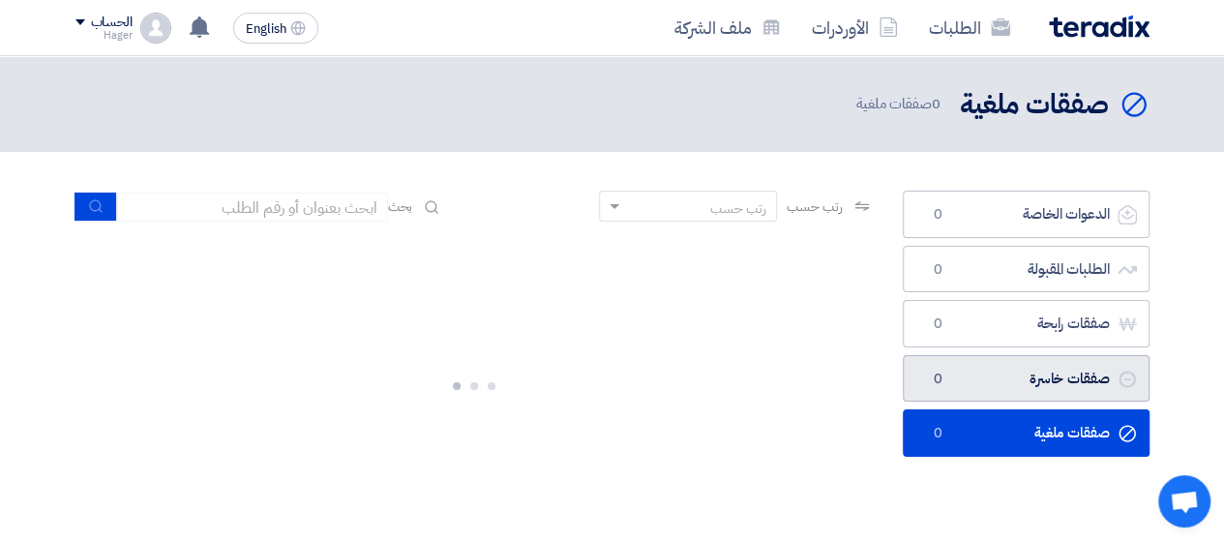
click at [1068, 392] on link "صفقات خاسرة صفقات خاسرة 0" at bounding box center [1026, 378] width 247 height 47
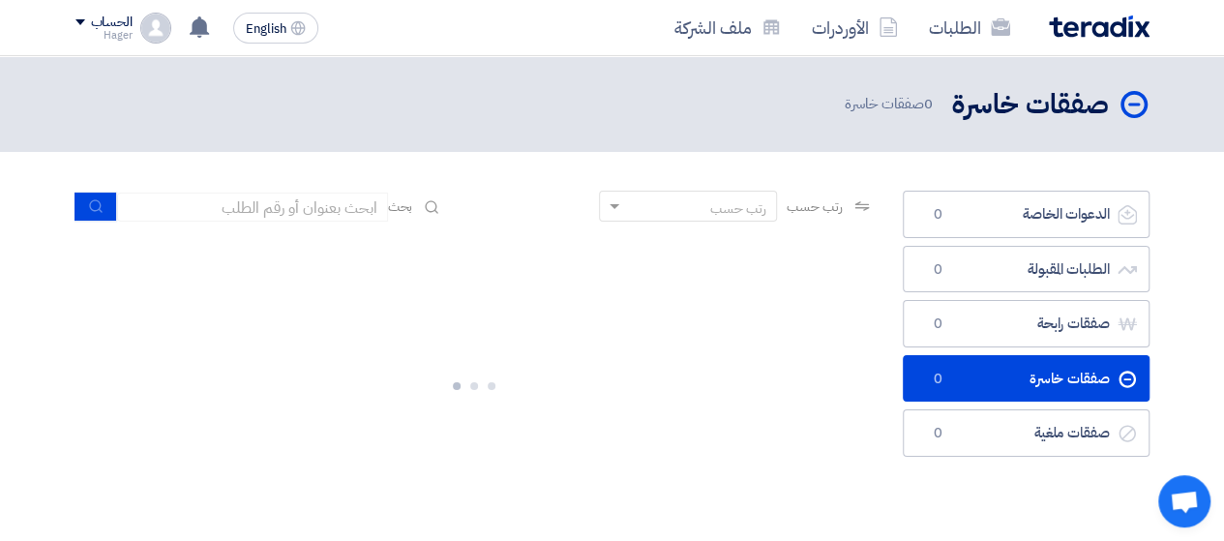
click at [1188, 502] on span "Open chat" at bounding box center [1184, 503] width 31 height 25
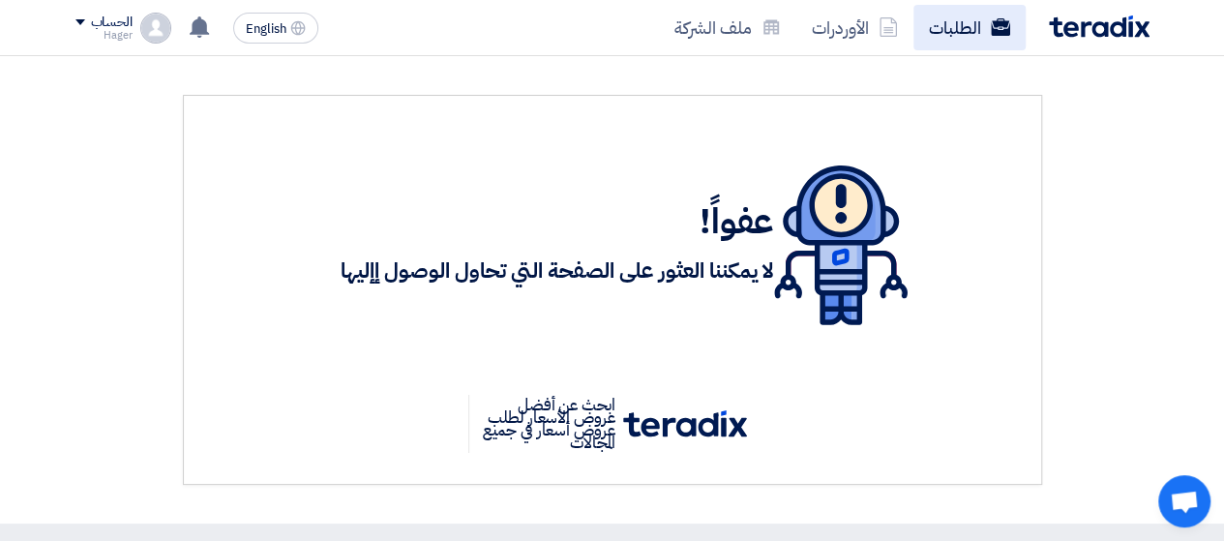
click at [976, 28] on link "الطلبات" at bounding box center [969, 27] width 112 height 45
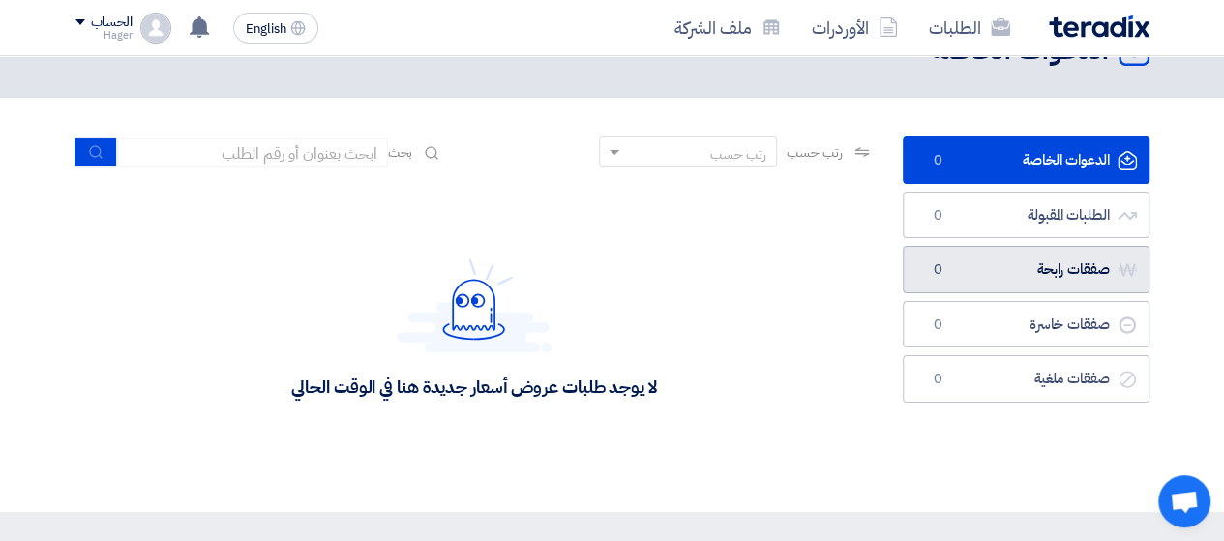
scroll to position [97, 0]
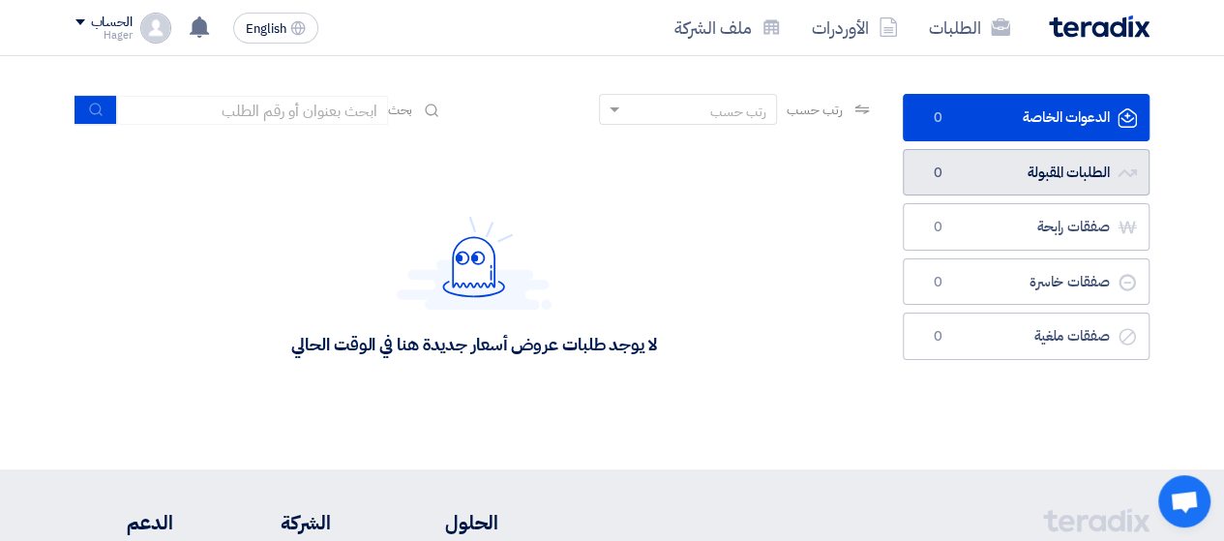
click at [1057, 182] on link "الطلبات المقبولة الطلبات المقبولة 0" at bounding box center [1026, 172] width 247 height 47
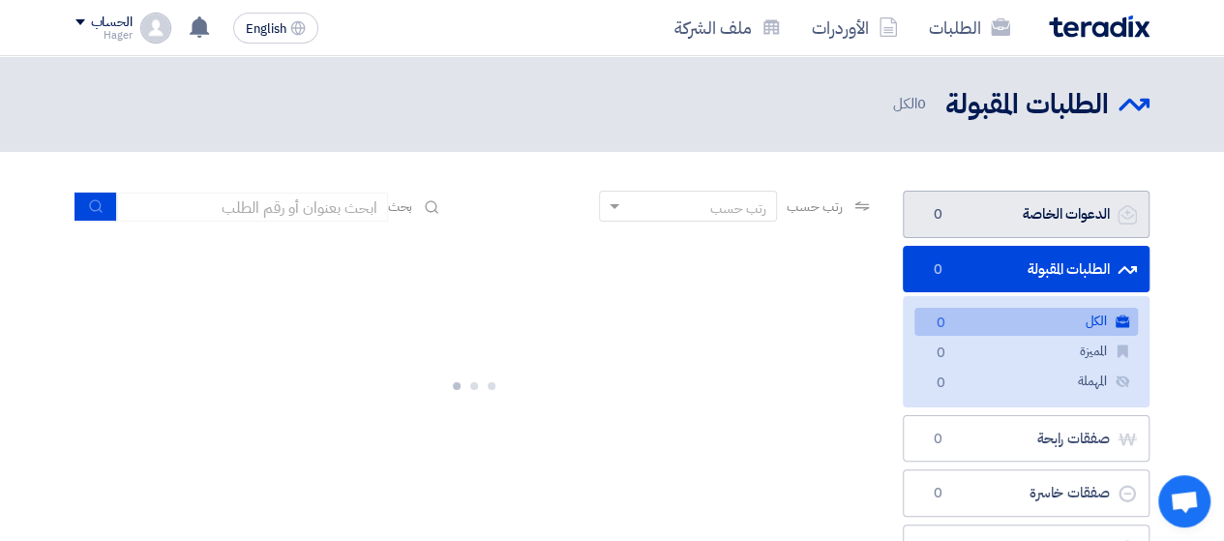
click at [1041, 220] on link "الدعوات الخاصة الدعوات الخاصة 0" at bounding box center [1026, 214] width 247 height 47
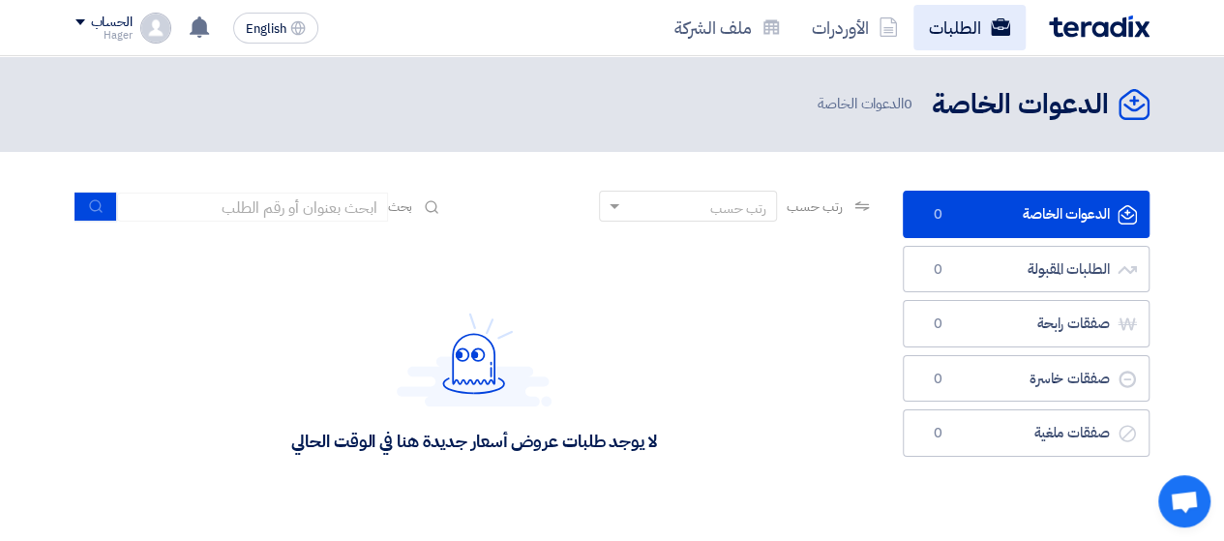
click at [955, 36] on link "الطلبات" at bounding box center [969, 27] width 112 height 45
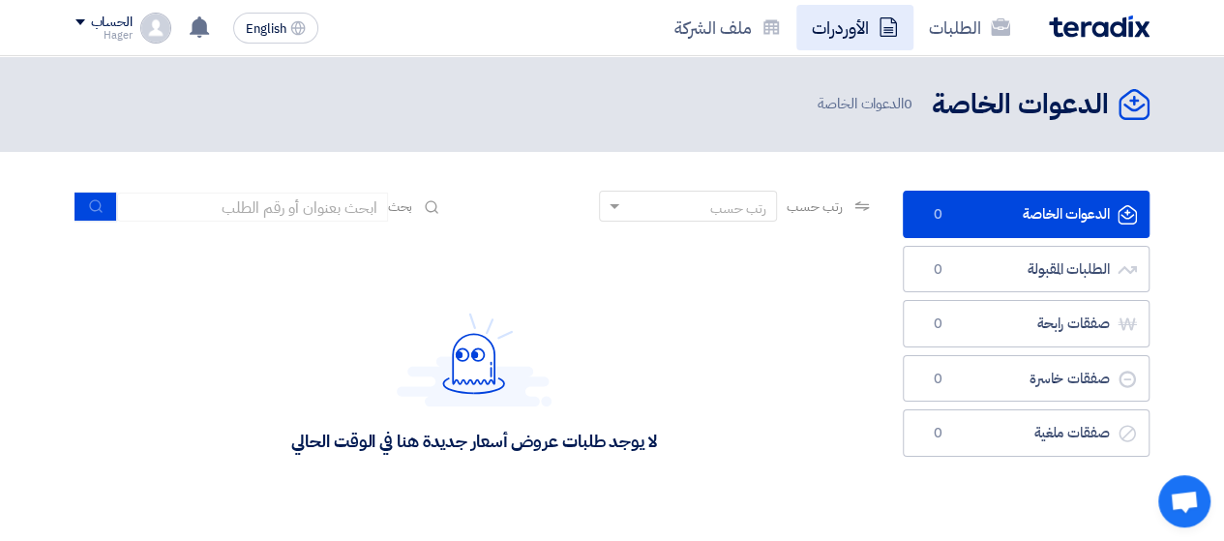
click at [850, 28] on link "الأوردرات" at bounding box center [854, 27] width 117 height 45
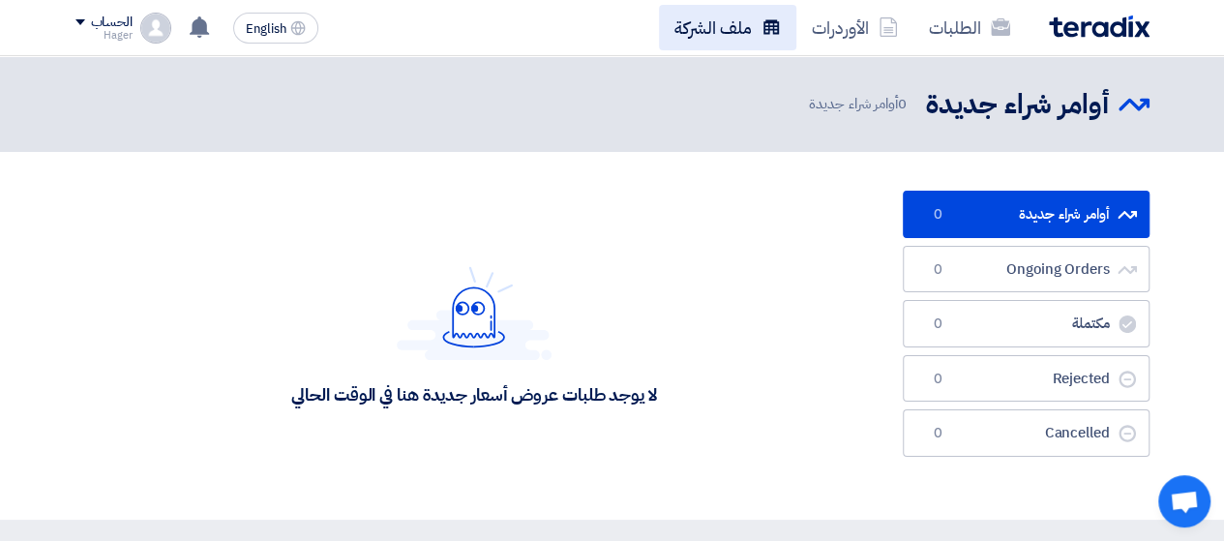
click at [759, 27] on link "ملف الشركة" at bounding box center [727, 27] width 137 height 45
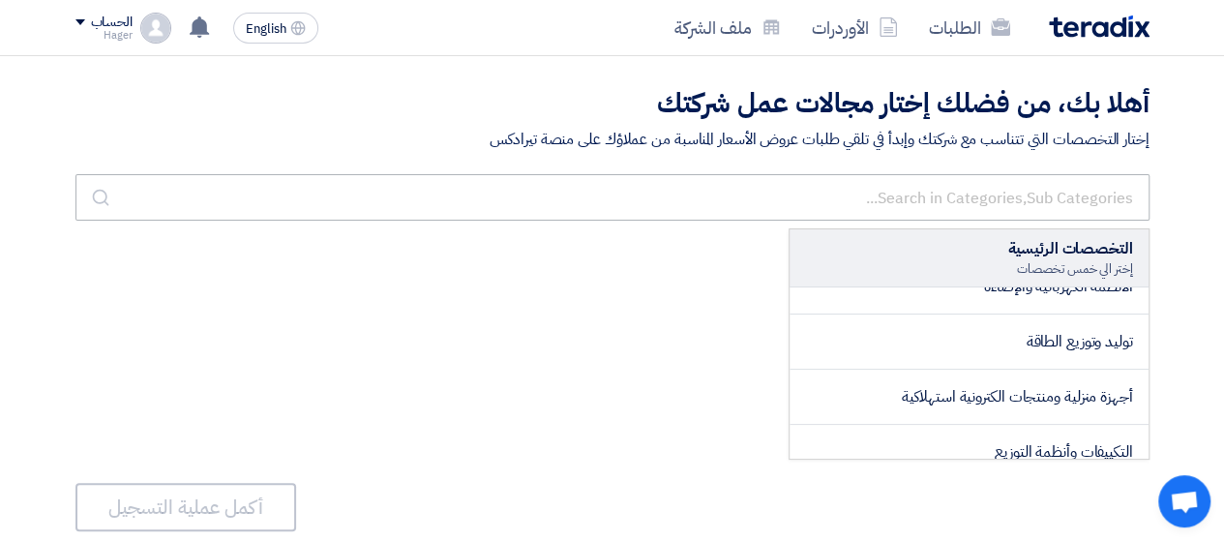
scroll to position [290, 0]
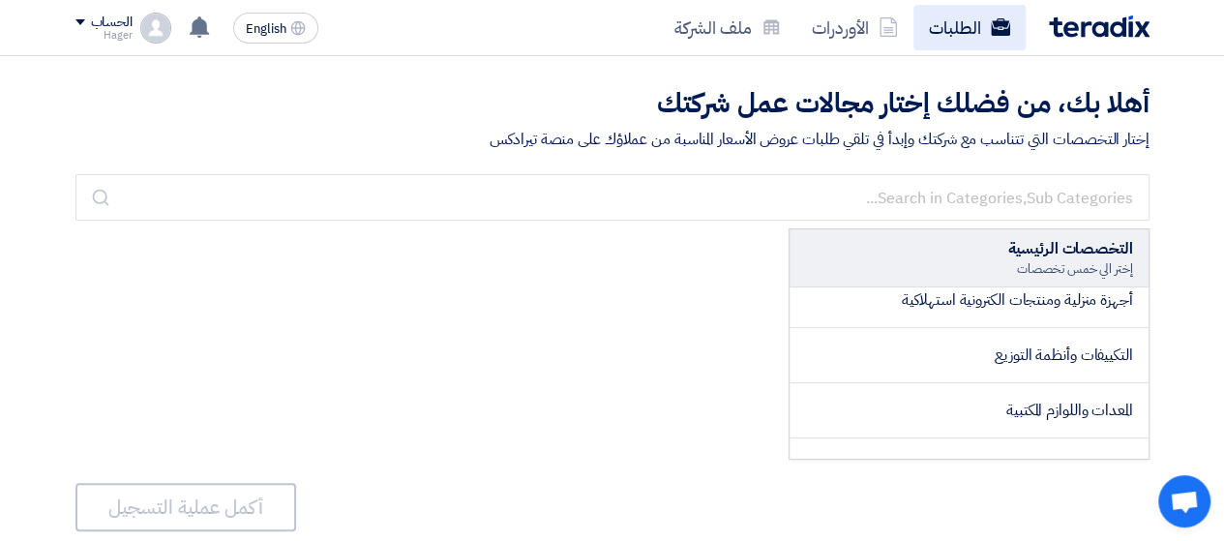
click at [993, 36] on icon at bounding box center [1000, 26] width 19 height 19
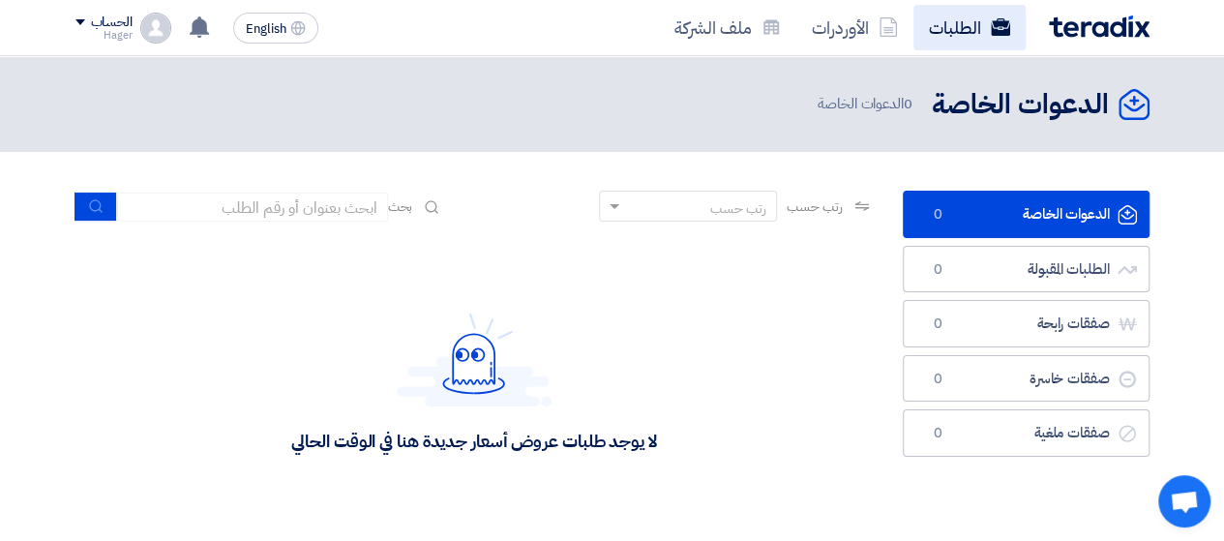
click at [966, 44] on link "الطلبات" at bounding box center [969, 27] width 112 height 45
click at [964, 42] on link "الطلبات" at bounding box center [969, 27] width 112 height 45
click at [965, 38] on link "الطلبات" at bounding box center [969, 27] width 112 height 45
click at [704, 210] on div "رتب حسب" at bounding box center [700, 207] width 152 height 24
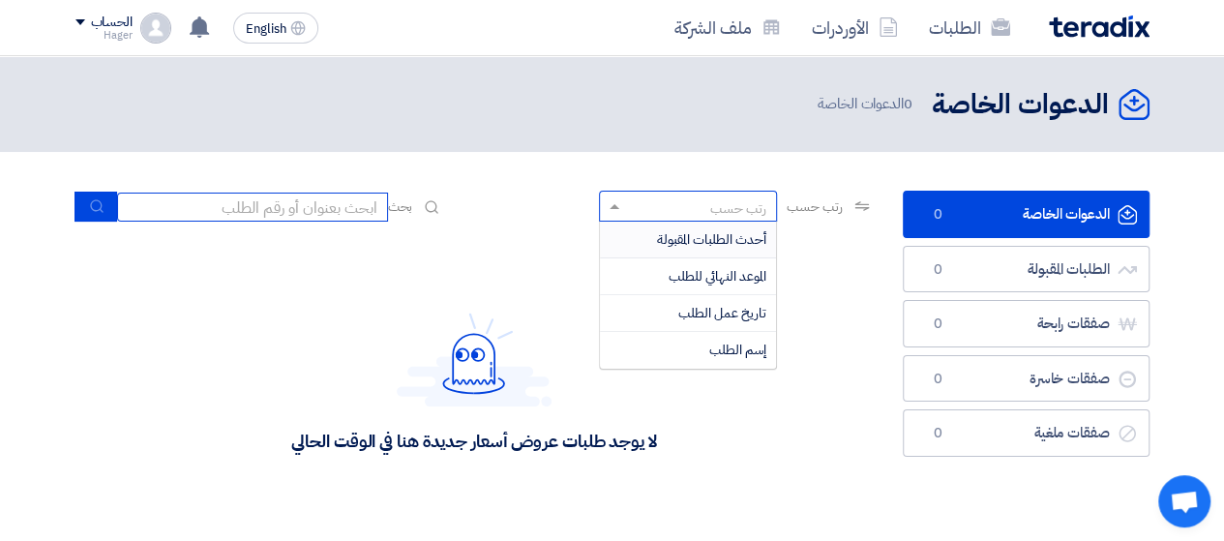
click at [259, 213] on input at bounding box center [252, 207] width 271 height 29
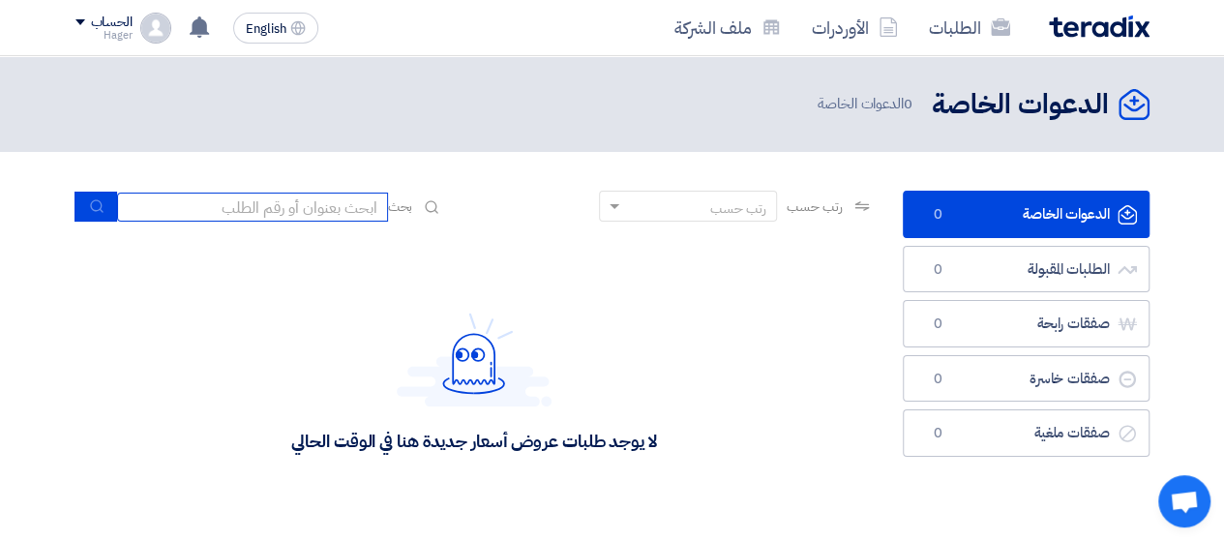
paste input "PR #10007839"
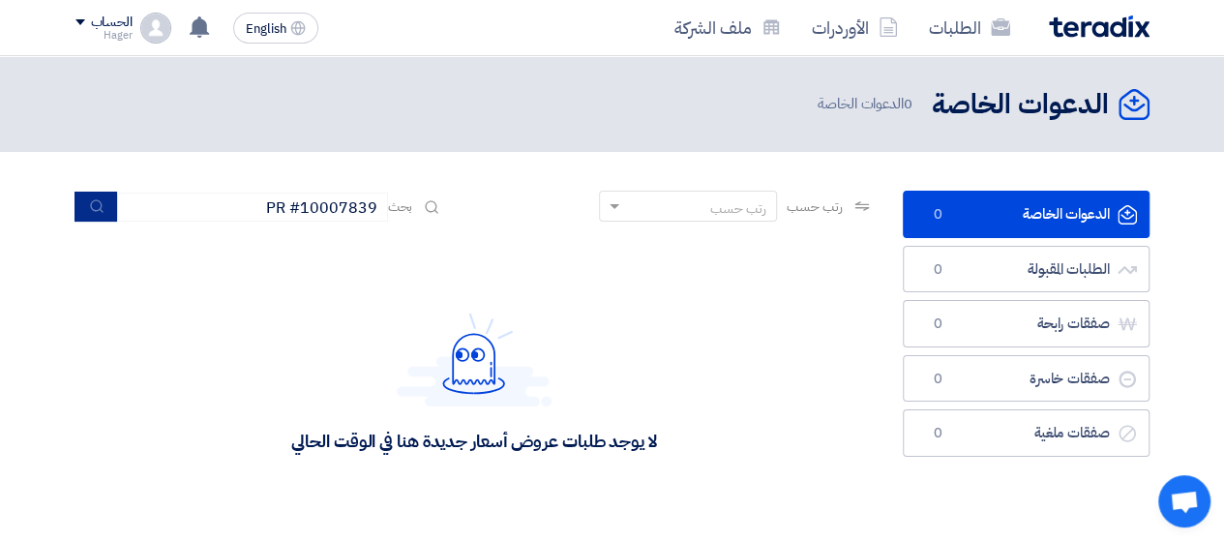
click at [95, 211] on icon "submit" at bounding box center [96, 205] width 15 height 15
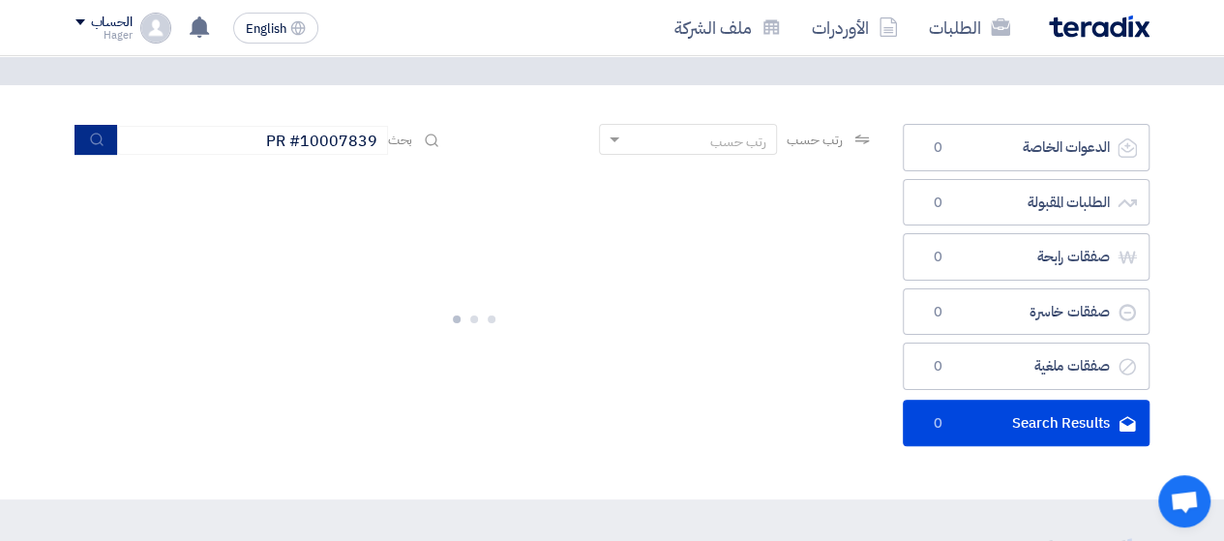
scroll to position [97, 0]
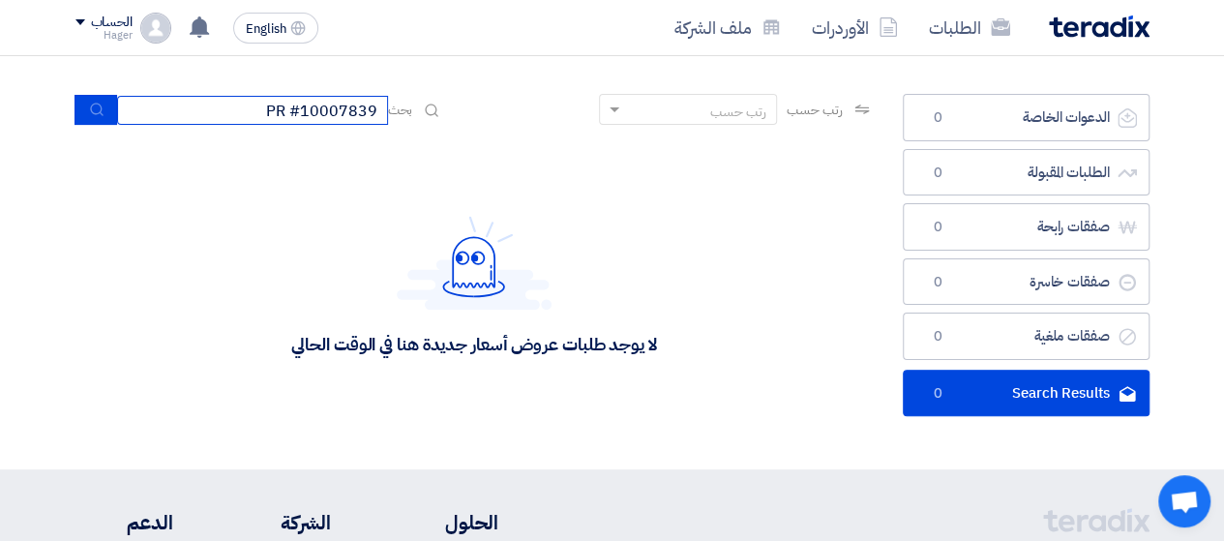
click at [290, 105] on input "PR #10007839" at bounding box center [252, 110] width 271 height 29
drag, startPoint x: 301, startPoint y: 112, endPoint x: 287, endPoint y: 113, distance: 13.6
click at [287, 113] on input "PR #10007839" at bounding box center [252, 110] width 271 height 29
click at [286, 113] on input "PR #10007839" at bounding box center [252, 110] width 271 height 29
drag, startPoint x: 271, startPoint y: 112, endPoint x: 301, endPoint y: 110, distance: 30.1
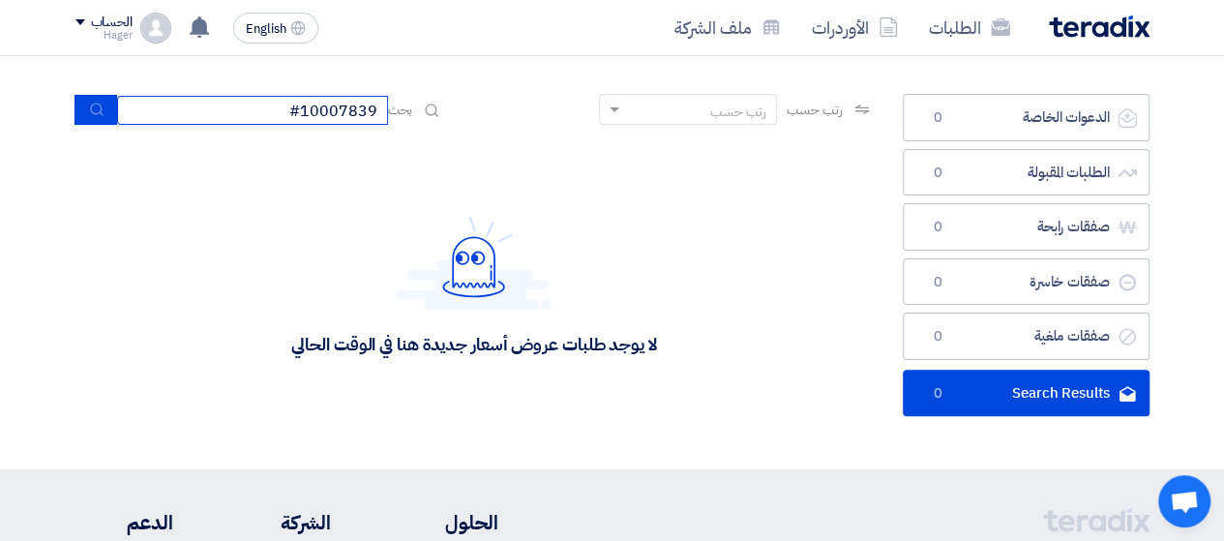
click at [301, 110] on input "#10007839" at bounding box center [252, 110] width 271 height 29
type input "10007839"
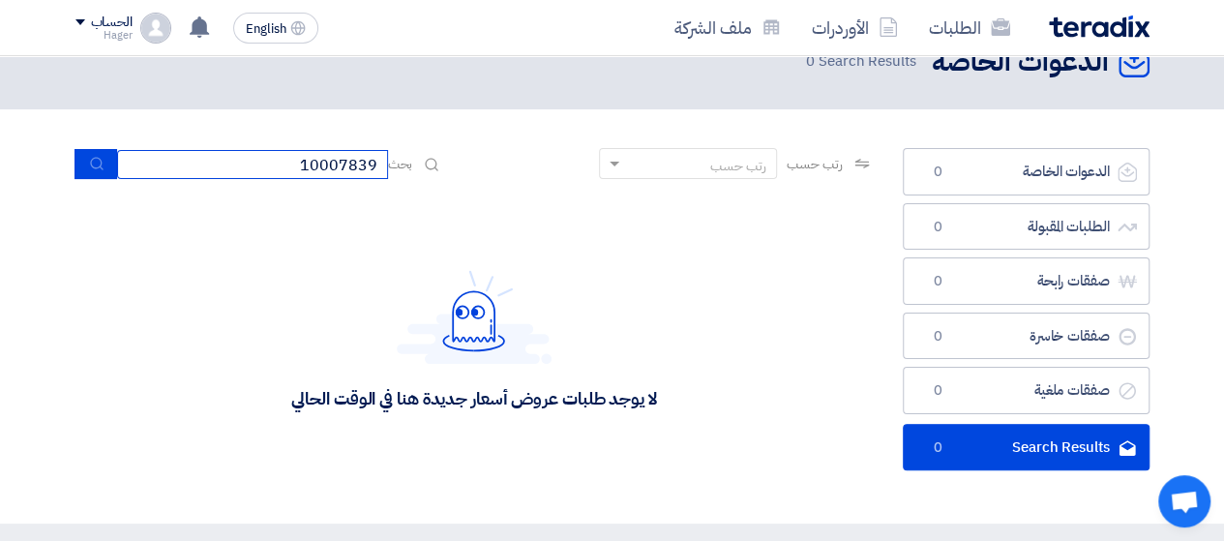
scroll to position [0, 0]
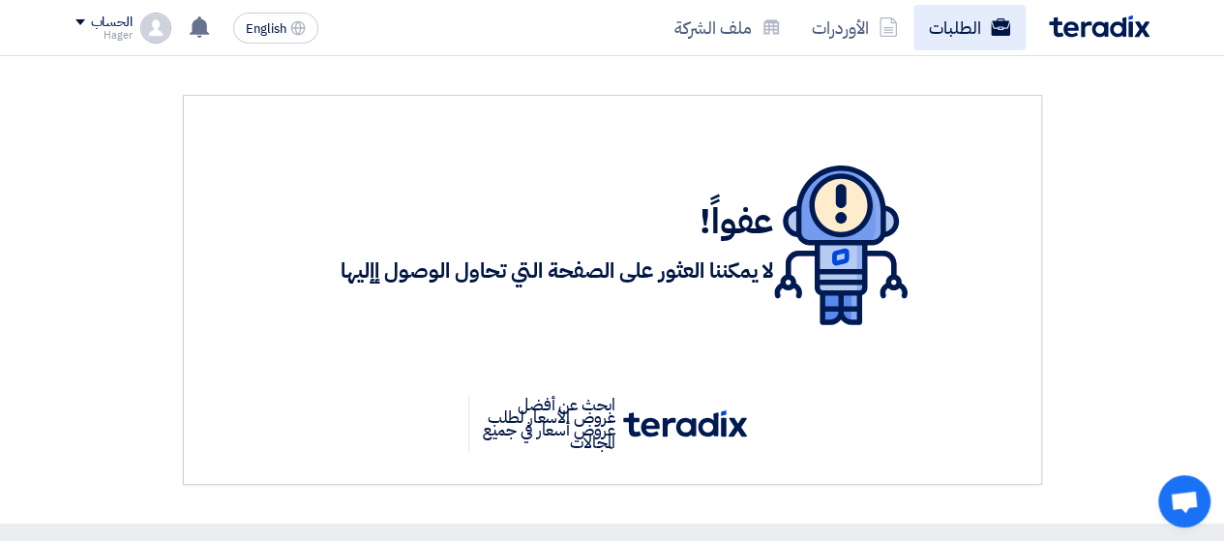
click at [962, 36] on link "الطلبات" at bounding box center [969, 27] width 112 height 45
